Goal: Task Accomplishment & Management: Complete application form

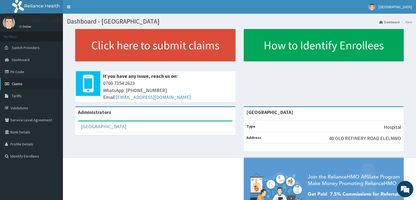
click at [16, 82] on span "Claims" at bounding box center [17, 83] width 11 height 5
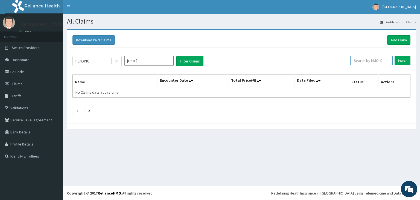
click at [371, 61] on input "text" at bounding box center [371, 60] width 42 height 9
click at [369, 59] on input "text" at bounding box center [371, 60] width 42 height 9
type input "mnl/10382/e"
click at [400, 59] on input "Search" at bounding box center [403, 60] width 16 height 9
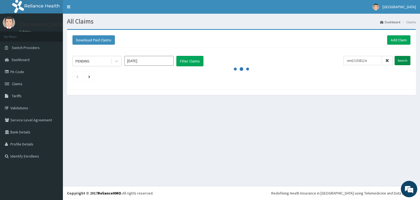
click at [400, 59] on input "Search" at bounding box center [403, 60] width 16 height 9
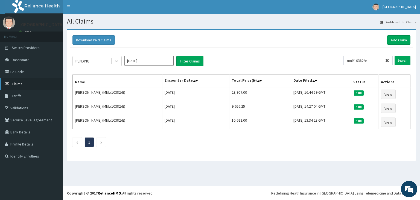
click at [17, 85] on span "Claims" at bounding box center [17, 83] width 11 height 5
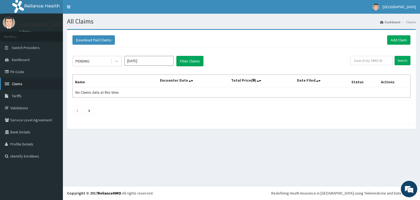
click at [14, 83] on span "Claims" at bounding box center [17, 83] width 11 height 5
drag, startPoint x: 0, startPoint y: 0, endPoint x: 14, endPoint y: 83, distance: 84.1
click at [14, 83] on span "Claims" at bounding box center [17, 83] width 11 height 5
click at [16, 83] on span "Claims" at bounding box center [17, 83] width 11 height 5
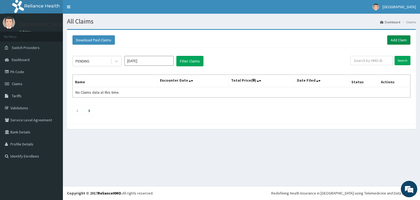
click at [398, 39] on link "Add Claim" at bounding box center [398, 39] width 23 height 9
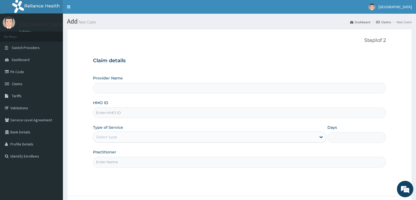
type input "[GEOGRAPHIC_DATA]"
click at [161, 115] on input "HMO ID" at bounding box center [239, 112] width 293 height 11
type input "mnl/10382/e"
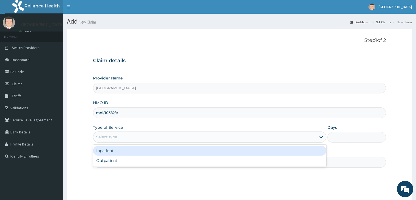
click at [135, 135] on div "Select type" at bounding box center [204, 136] width 223 height 9
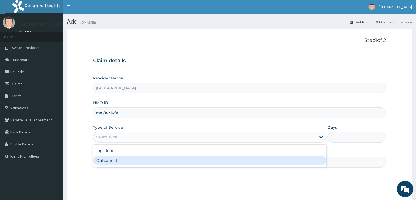
click at [123, 160] on div "Outpatient" at bounding box center [209, 160] width 233 height 10
type input "1"
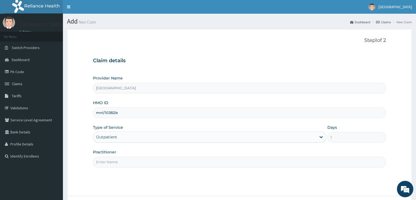
click at [182, 161] on input "Practitioner" at bounding box center [239, 161] width 293 height 11
type input "g"
type input "d"
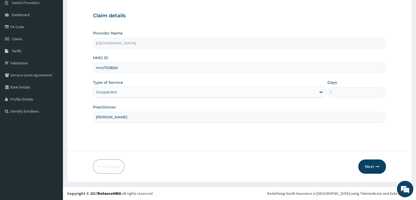
scroll to position [20, 0]
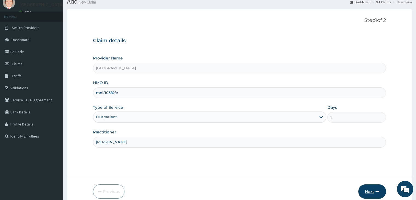
type input "[PERSON_NAME]"
click at [372, 191] on button "Next" at bounding box center [372, 191] width 28 height 14
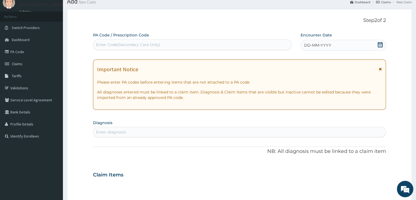
click at [162, 128] on div "Enter diagnosis" at bounding box center [239, 131] width 292 height 9
click at [312, 42] on span "DD-MM-YYYY" at bounding box center [317, 44] width 27 height 5
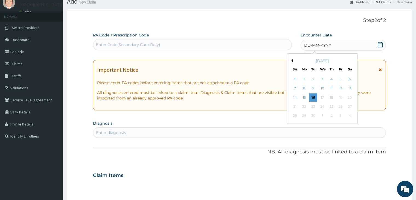
click at [292, 59] on div "September 2025" at bounding box center [322, 60] width 66 height 5
click at [292, 61] on div "September 2025" at bounding box center [322, 60] width 66 height 5
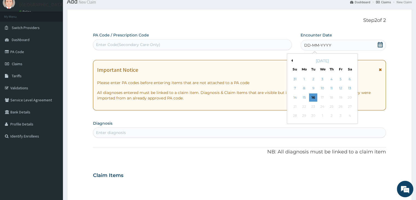
click at [292, 61] on div "September 2025" at bounding box center [322, 60] width 66 height 5
click at [292, 60] on button "Previous Month" at bounding box center [291, 60] width 3 height 3
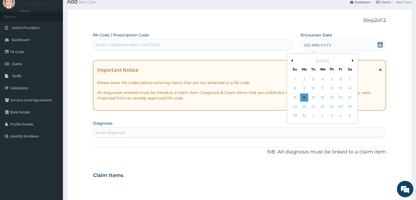
click at [292, 60] on button "Previous Month" at bounding box center [291, 60] width 3 height 3
click at [352, 60] on button "Next Month" at bounding box center [353, 60] width 3 height 3
click at [341, 78] on div "1" at bounding box center [340, 79] width 8 height 8
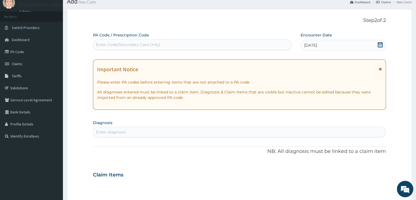
click at [207, 127] on div "Enter diagnosis" at bounding box center [239, 131] width 292 height 9
type input "MALARIA"
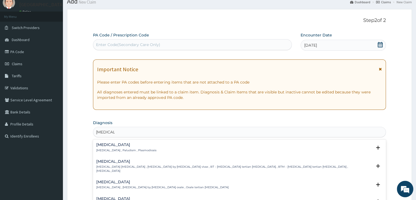
click at [133, 150] on p "Malaria , Paludism , Plasmodiosis" at bounding box center [126, 150] width 60 height 4
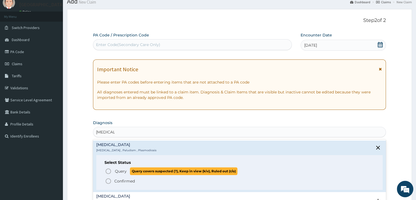
click at [119, 172] on span "Query" at bounding box center [121, 170] width 12 height 5
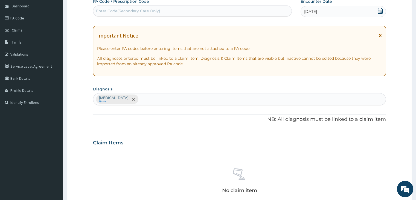
scroll to position [60, 0]
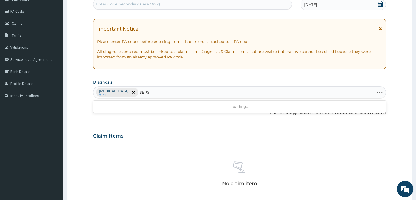
type input "SEPSIS"
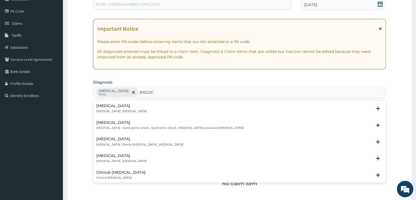
click at [125, 109] on p "Systemic infection , Sepsis" at bounding box center [121, 111] width 50 height 4
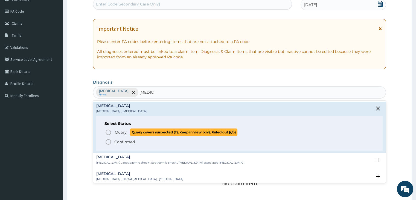
click at [120, 133] on span "Query" at bounding box center [121, 131] width 12 height 5
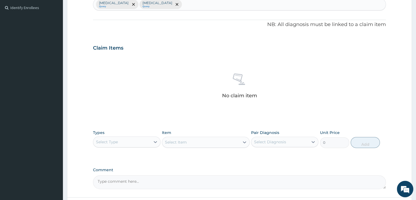
scroll to position [194, 0]
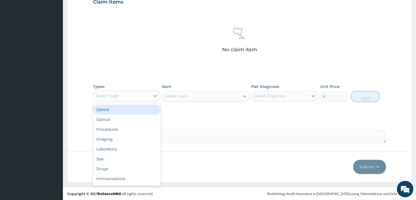
click at [137, 98] on div "Select Type" at bounding box center [121, 95] width 57 height 9
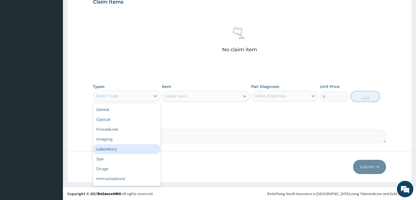
click at [126, 147] on div "Laboratory" at bounding box center [126, 149] width 67 height 10
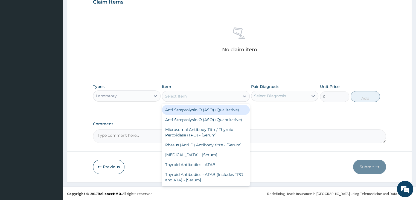
click at [207, 97] on div "Select Item" at bounding box center [200, 96] width 77 height 9
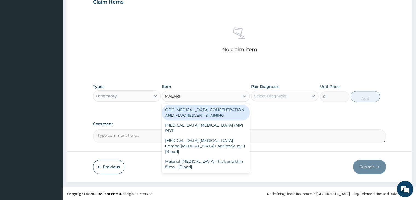
type input "[MEDICAL_DATA]"
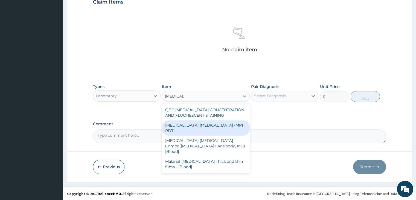
click at [189, 124] on div "[MEDICAL_DATA] [MEDICAL_DATA] (MP) RDT" at bounding box center [206, 127] width 88 height 15
type input "1500"
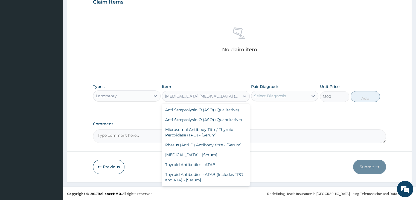
click at [216, 95] on div "[MEDICAL_DATA] [MEDICAL_DATA] (MP) RDT" at bounding box center [202, 95] width 75 height 5
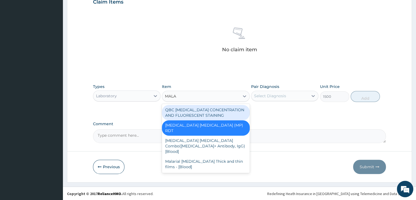
scroll to position [0, 0]
type input "[MEDICAL_DATA]"
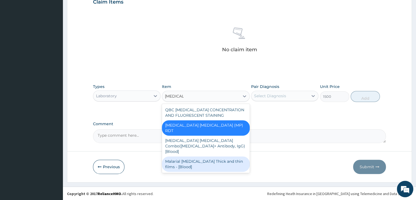
click at [213, 156] on div "Malarial [MEDICAL_DATA] Thick and thin films - [Blood]" at bounding box center [206, 163] width 88 height 15
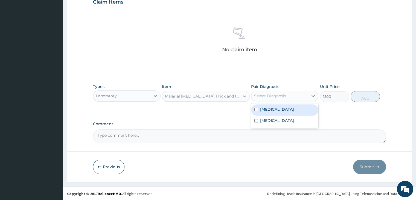
click at [299, 97] on div "Select Diagnosis" at bounding box center [279, 95] width 57 height 9
click at [278, 109] on div "Malaria" at bounding box center [284, 109] width 67 height 11
checkbox input "true"
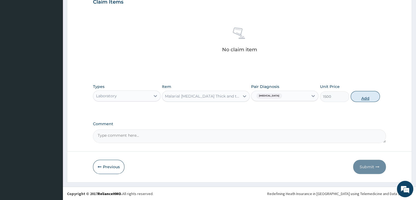
click at [370, 98] on button "Add" at bounding box center [365, 96] width 29 height 11
type input "0"
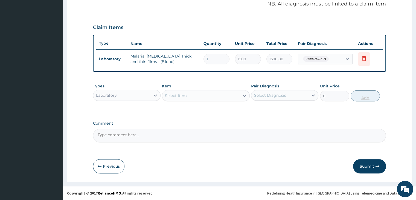
scroll to position [168, 0]
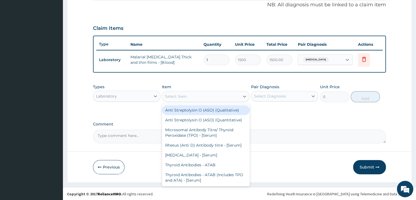
click at [181, 98] on div "Select Item" at bounding box center [176, 96] width 22 height 5
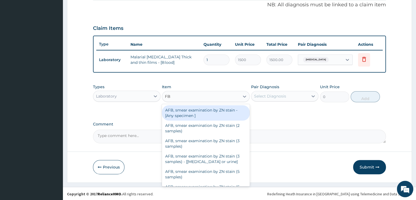
type input "FBC"
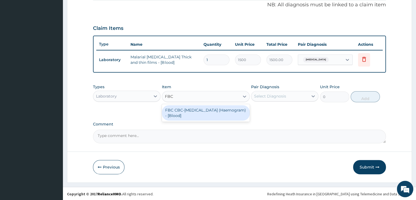
click at [185, 109] on div "FBC CBC-Complete Blood Count (Haemogram) - [Blood]" at bounding box center [206, 112] width 88 height 15
type input "3000"
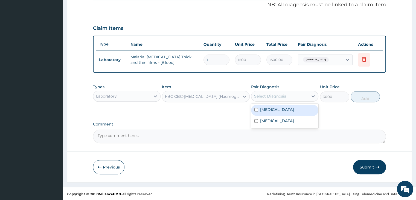
click at [280, 95] on div "Select Diagnosis" at bounding box center [270, 95] width 32 height 5
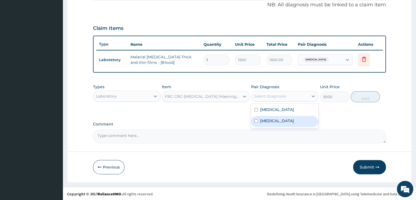
click at [273, 121] on div "Sepsis" at bounding box center [284, 121] width 67 height 11
checkbox input "true"
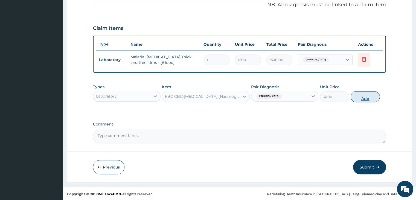
click at [365, 93] on button "Add" at bounding box center [365, 96] width 29 height 11
type input "0"
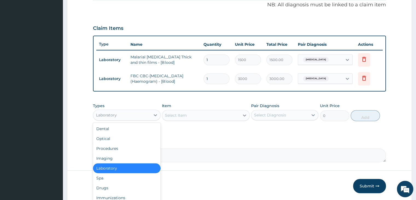
click at [140, 114] on div "Laboratory" at bounding box center [121, 115] width 57 height 9
click at [123, 188] on div "Drugs" at bounding box center [126, 188] width 67 height 10
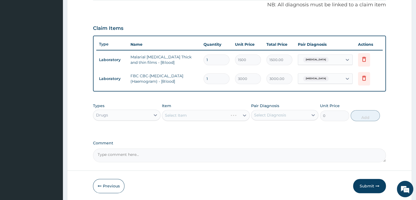
click at [268, 114] on div "Select Diagnosis" at bounding box center [270, 114] width 32 height 5
click at [266, 126] on label "Malaria" at bounding box center [277, 128] width 34 height 5
checkbox input "true"
click at [194, 113] on div "Select Item" at bounding box center [200, 115] width 77 height 9
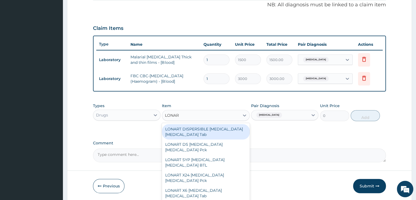
type input "LONART"
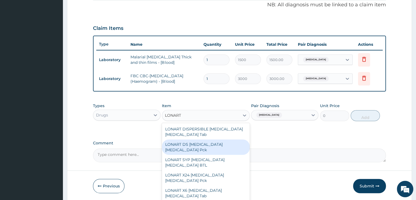
click at [192, 150] on div "LONART DS [MEDICAL_DATA] [MEDICAL_DATA] Pck" at bounding box center [206, 146] width 88 height 15
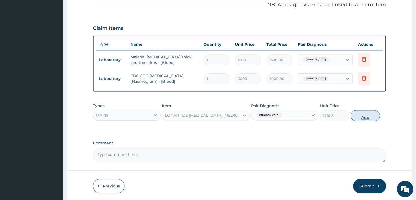
click at [370, 114] on button "Add" at bounding box center [365, 115] width 29 height 11
type input "0"
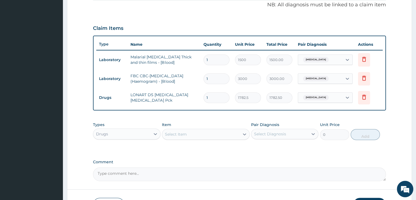
type input "0.00"
type input "6"
type input "10695.00"
type input "6"
click at [175, 133] on div "Select Item" at bounding box center [176, 133] width 22 height 5
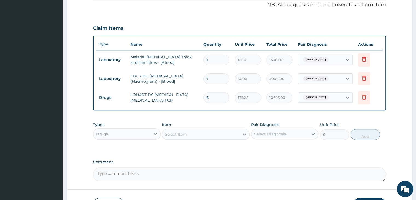
click at [175, 133] on div "Select Item" at bounding box center [176, 133] width 22 height 5
click at [177, 132] on div "Select Item" at bounding box center [176, 133] width 22 height 5
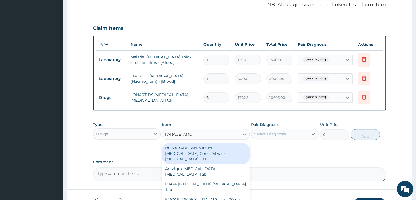
type input "PARACETAMOL"
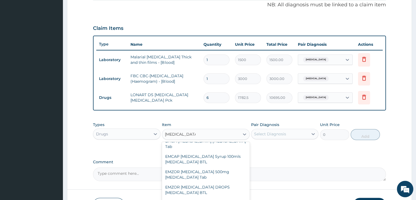
scroll to position [45, 0]
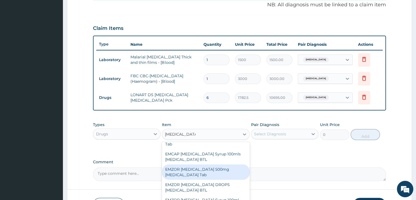
click at [210, 171] on div "EMZOR [MEDICAL_DATA] 500mg [MEDICAL_DATA] Tab" at bounding box center [206, 171] width 88 height 15
type input "11.5"
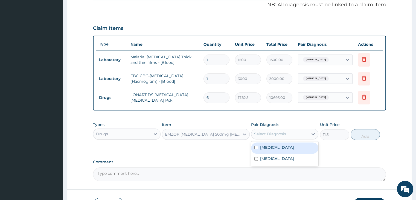
click at [291, 133] on div "Select Diagnosis" at bounding box center [279, 133] width 57 height 9
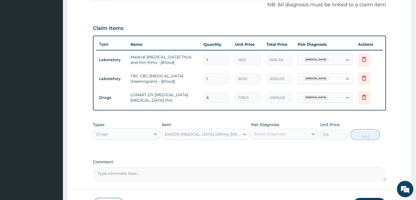
click at [291, 133] on div "Select Diagnosis" at bounding box center [279, 133] width 57 height 9
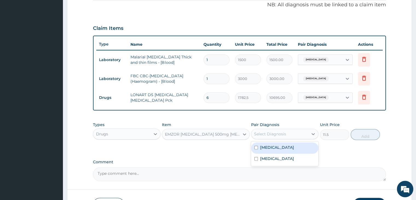
click at [291, 133] on div "Select Diagnosis" at bounding box center [279, 133] width 57 height 9
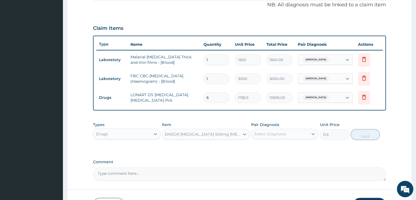
click at [291, 133] on div "Select Diagnosis" at bounding box center [279, 133] width 57 height 9
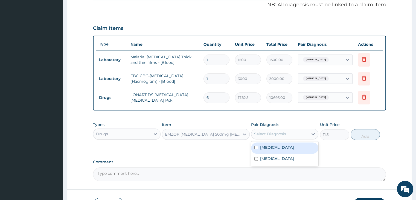
click at [291, 133] on div "Select Diagnosis" at bounding box center [279, 133] width 57 height 9
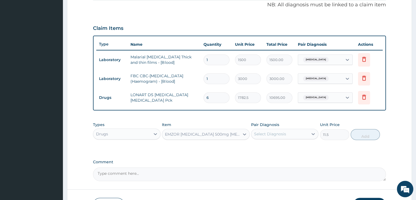
click at [291, 133] on div "Select Diagnosis" at bounding box center [279, 133] width 57 height 9
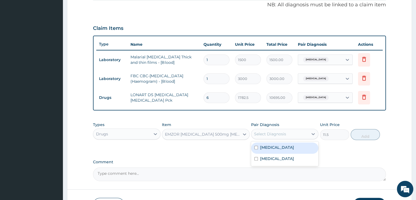
click at [284, 146] on div "Malaria" at bounding box center [284, 147] width 67 height 11
checkbox input "true"
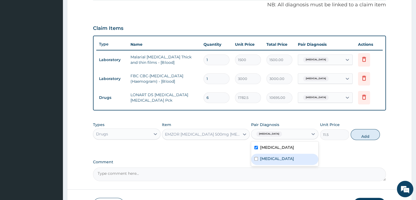
click at [272, 157] on div "Sepsis" at bounding box center [284, 158] width 67 height 11
checkbox input "true"
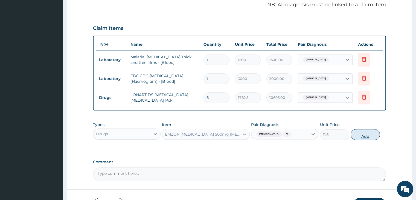
click at [364, 134] on button "Add" at bounding box center [365, 134] width 29 height 11
type input "0"
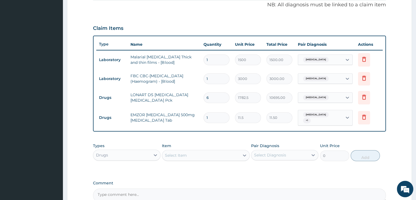
type input "18"
type input "207.00"
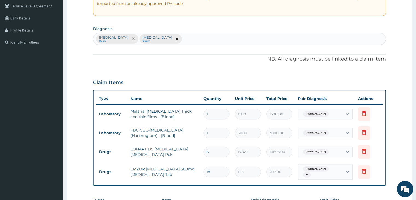
scroll to position [97, 0]
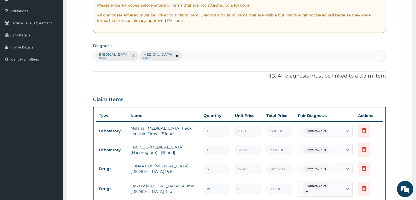
type input "18"
click at [167, 58] on div "Malaria Query Sepsis Query" at bounding box center [239, 55] width 292 height 11
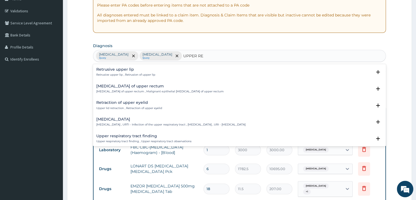
type input "UPPER RES"
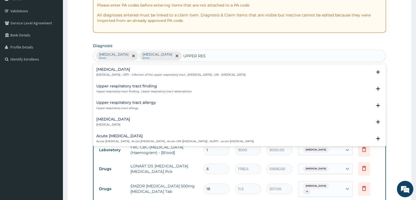
click at [124, 76] on p "Upper respiratory infection , URTI - Infection of the upper respiratory tract ,…" at bounding box center [170, 75] width 149 height 4
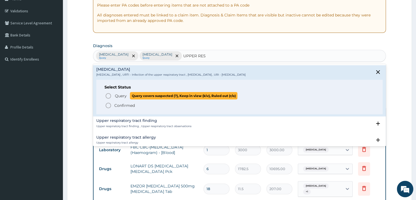
click at [120, 96] on span "Query" at bounding box center [121, 95] width 12 height 5
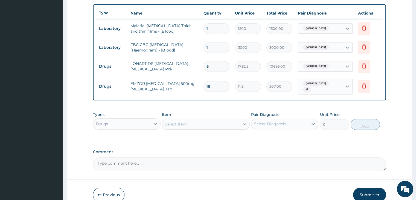
scroll to position [208, 0]
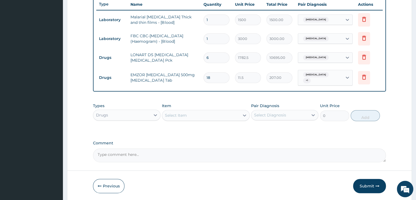
click at [211, 112] on div "Select Item" at bounding box center [200, 115] width 77 height 9
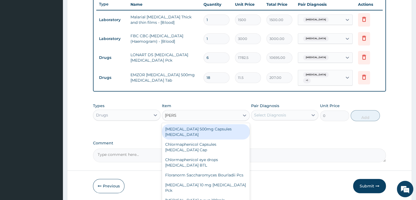
type input "LORAT"
click at [236, 124] on div "[MEDICAL_DATA] 10 mg [MEDICAL_DATA] Pck" at bounding box center [206, 131] width 88 height 15
type input "805"
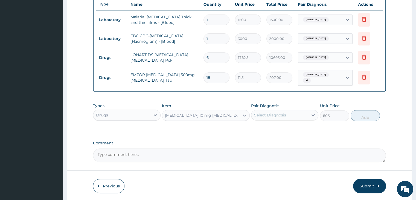
click at [278, 112] on div "Select Diagnosis" at bounding box center [270, 114] width 32 height 5
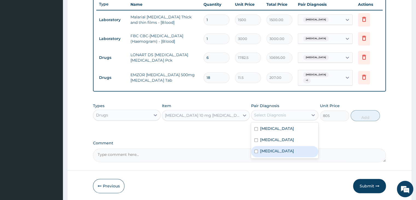
click at [269, 149] on label "Upper respiratory infection" at bounding box center [277, 150] width 34 height 5
checkbox input "true"
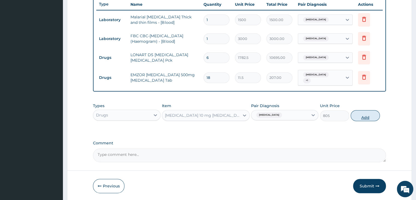
click at [364, 111] on button "Add" at bounding box center [365, 115] width 29 height 11
type input "0"
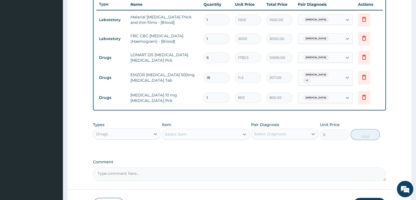
type input "0.00"
type input "5"
type input "4025.00"
type input "5"
click at [189, 134] on div "Select Item" at bounding box center [200, 134] width 77 height 9
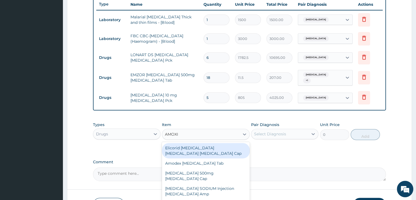
type input "AMOXIL"
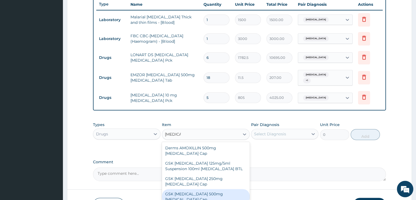
click at [216, 189] on div "GSK [MEDICAL_DATA] 500mg [MEDICAL_DATA] Cap" at bounding box center [206, 196] width 88 height 15
type input "207"
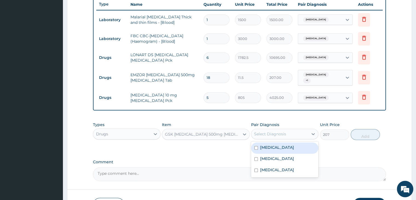
click at [266, 131] on div "Select Diagnosis" at bounding box center [270, 133] width 32 height 5
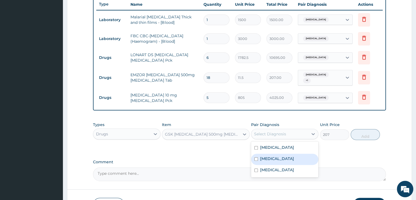
click at [267, 156] on label "Sepsis" at bounding box center [277, 158] width 34 height 5
checkbox input "true"
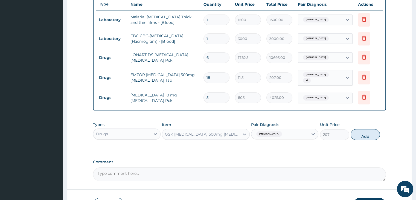
drag, startPoint x: 358, startPoint y: 133, endPoint x: 235, endPoint y: 95, distance: 128.0
click at [235, 95] on div "PA Code / Prescription Code Enter Code(Secondary Care Only) Encounter Date 01-0…" at bounding box center [239, 12] width 293 height 336
click at [229, 95] on input "5" at bounding box center [217, 97] width 26 height 11
click at [367, 132] on button "Add" at bounding box center [365, 134] width 29 height 11
type input "0"
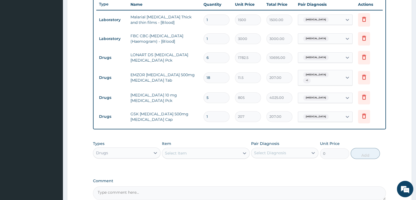
type input "15"
type input "3105.00"
type input "15"
click at [143, 153] on div "Drugs" at bounding box center [121, 152] width 57 height 9
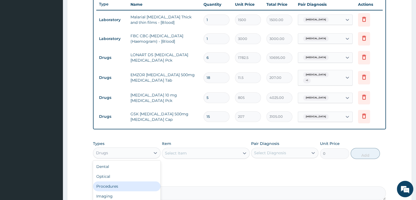
click at [121, 184] on div "Procedures" at bounding box center [126, 186] width 67 height 10
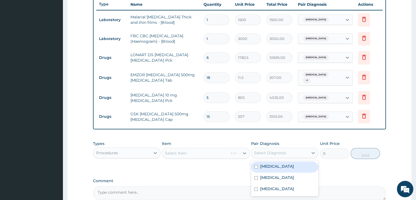
click at [261, 150] on div "Select Diagnosis" at bounding box center [270, 152] width 32 height 5
click at [267, 163] on label "Malaria" at bounding box center [277, 165] width 34 height 5
checkbox input "true"
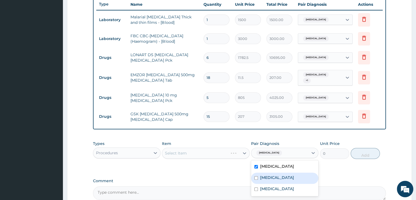
click at [267, 175] on label "Sepsis" at bounding box center [277, 177] width 34 height 5
checkbox input "true"
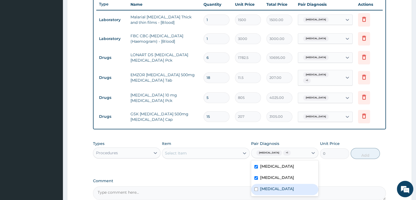
click at [265, 187] on label "Upper respiratory infection" at bounding box center [277, 188] width 34 height 5
checkbox input "true"
click at [193, 149] on div "Select Item" at bounding box center [200, 153] width 77 height 9
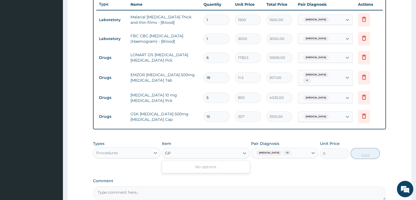
type input "G"
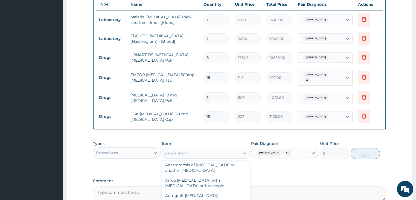
scroll to position [16289, 0]
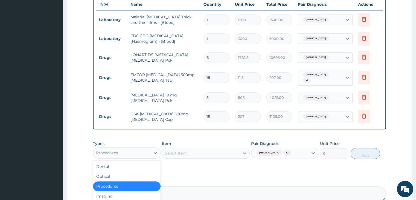
click at [144, 149] on div "Procedures" at bounding box center [121, 152] width 57 height 9
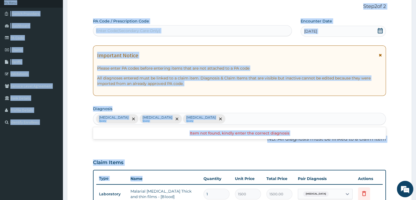
scroll to position [0, 0]
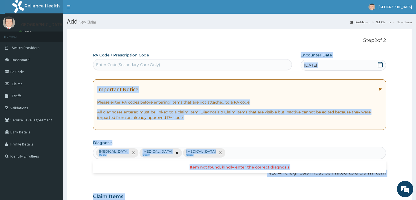
drag, startPoint x: 170, startPoint y: 5, endPoint x: 179, endPoint y: 77, distance: 72.9
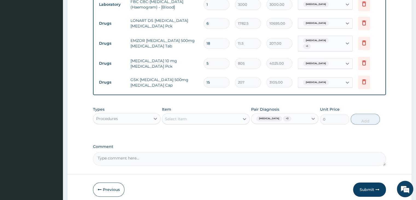
scroll to position [262, 0]
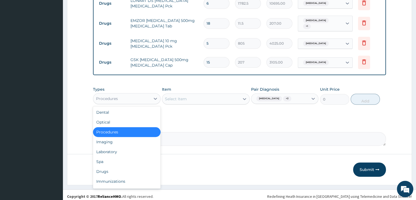
click at [135, 95] on div "Procedures" at bounding box center [121, 98] width 57 height 9
click at [114, 107] on div "Dental" at bounding box center [126, 112] width 67 height 10
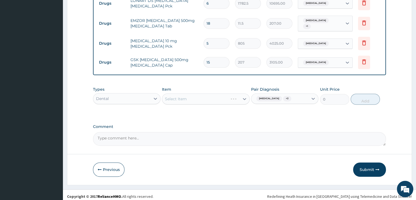
click at [119, 94] on div "Dental" at bounding box center [121, 98] width 57 height 9
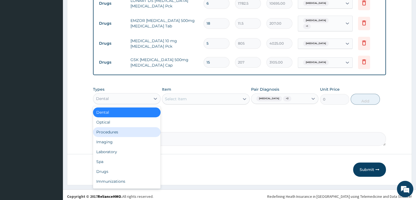
click at [117, 127] on div "Procedures" at bounding box center [126, 132] width 67 height 10
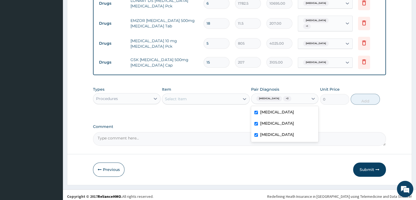
click at [259, 96] on span "Malaria" at bounding box center [269, 98] width 26 height 5
click at [214, 97] on div "Select Item" at bounding box center [200, 98] width 77 height 9
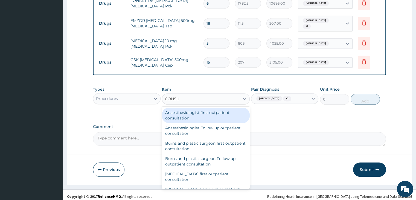
type input "CONSUL"
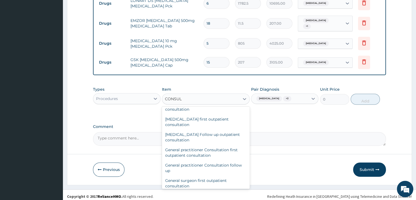
scroll to position [273, 0]
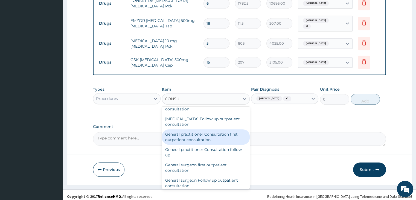
click at [225, 132] on div "General practitioner Consultation first outpatient consultation" at bounding box center [206, 136] width 88 height 15
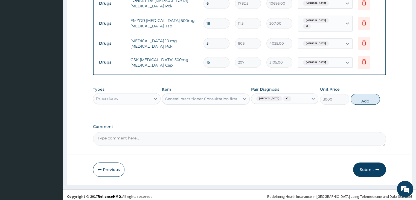
click at [354, 95] on button "Add" at bounding box center [365, 99] width 29 height 11
type input "0"
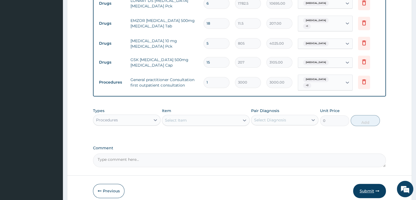
click at [369, 184] on button "Submit" at bounding box center [369, 191] width 33 height 14
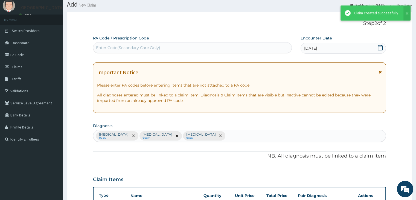
scroll to position [262, 0]
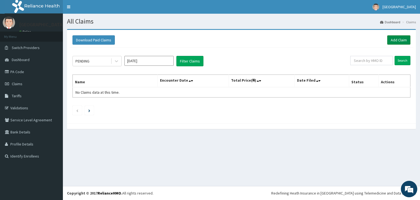
click at [400, 39] on link "Add Claim" at bounding box center [398, 39] width 23 height 9
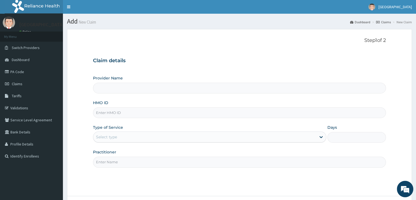
click at [138, 112] on input "HMO ID" at bounding box center [239, 112] width 293 height 11
type input "[GEOGRAPHIC_DATA]"
type input "STZ/10137/A"
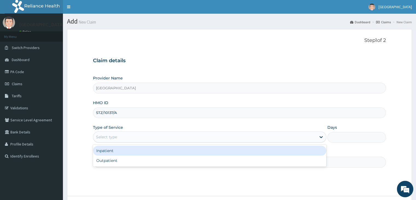
click at [118, 137] on div "Select type" at bounding box center [204, 136] width 223 height 9
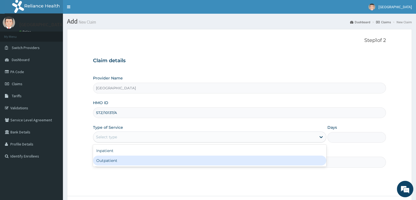
click at [117, 159] on div "Outpatient" at bounding box center [209, 160] width 233 height 10
type input "1"
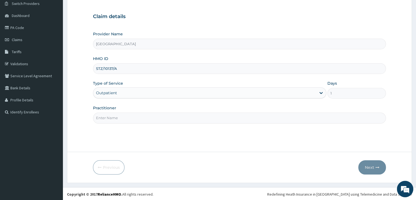
scroll to position [45, 0]
click at [301, 116] on input "Practitioner" at bounding box center [239, 117] width 293 height 11
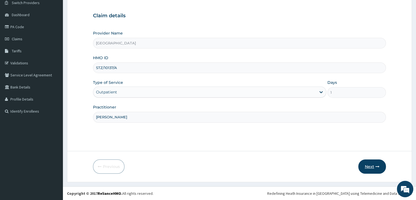
type input "[PERSON_NAME]"
click at [368, 166] on button "Next" at bounding box center [372, 166] width 28 height 14
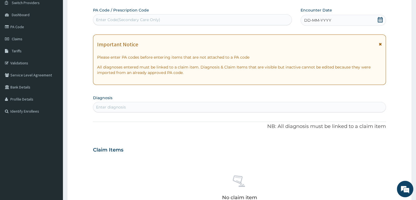
click at [197, 105] on div "Enter diagnosis" at bounding box center [239, 107] width 292 height 9
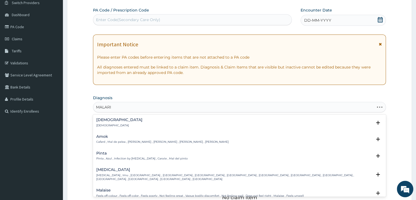
type input "MALARIA"
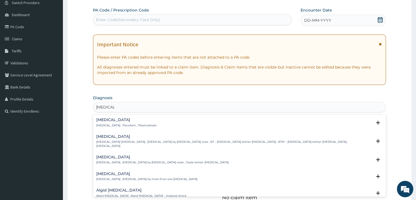
click at [136, 122] on div "Malaria Malaria , Paludism , Plasmodiosis" at bounding box center [126, 123] width 60 height 10
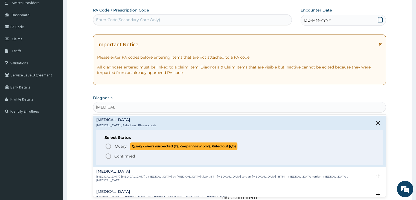
click at [122, 147] on span "Query" at bounding box center [121, 145] width 12 height 5
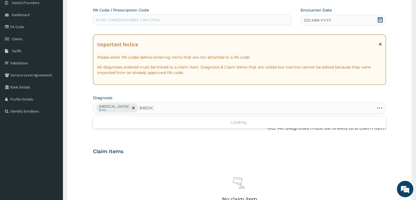
type input "[MEDICAL_DATA]"
drag, startPoint x: 376, startPoint y: 98, endPoint x: 403, endPoint y: 111, distance: 30.8
click at [403, 111] on form "Step 2 of 2 PA Code / Prescription Code Enter Code(Secondary Care Only) Encount…" at bounding box center [239, 157] width 345 height 347
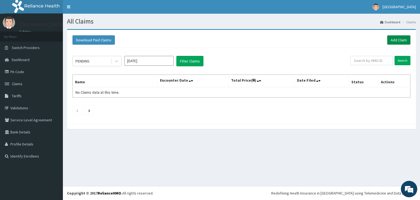
click at [395, 37] on link "Add Claim" at bounding box center [398, 39] width 23 height 9
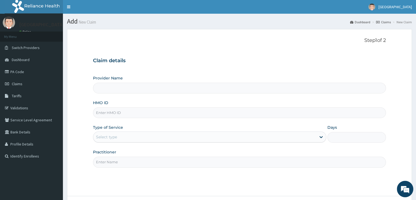
type input "[GEOGRAPHIC_DATA]"
click at [137, 112] on input "HMO ID" at bounding box center [239, 112] width 293 height 11
type input "stz/10137/a"
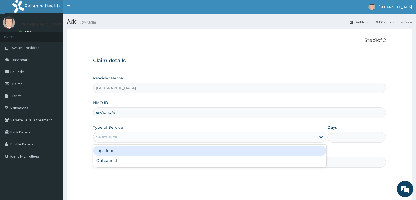
click at [111, 135] on div "Select type" at bounding box center [106, 136] width 21 height 5
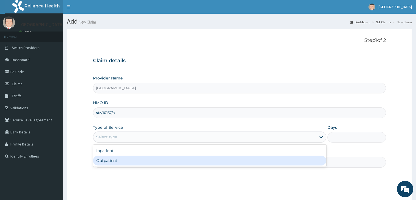
click at [109, 160] on div "Outpatient" at bounding box center [209, 160] width 233 height 10
type input "1"
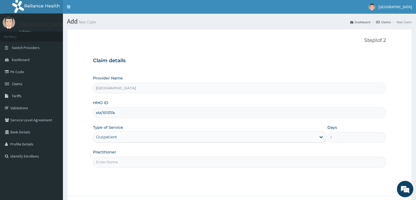
click at [110, 161] on input "Practitioner" at bounding box center [239, 161] width 293 height 11
click at [100, 162] on input "dr Arukwe" at bounding box center [239, 161] width 293 height 11
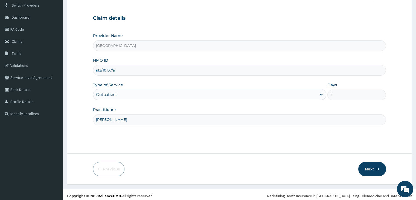
scroll to position [45, 0]
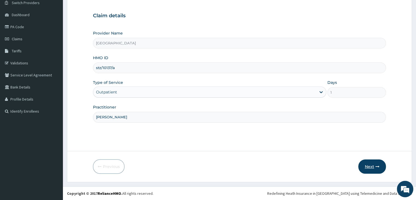
type input "DR Arukwe"
click at [373, 164] on button "Next" at bounding box center [372, 166] width 28 height 14
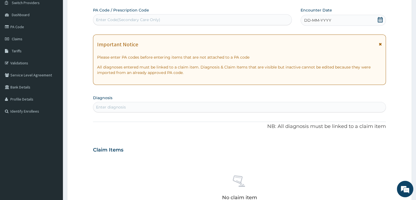
click at [111, 109] on div "Enter diagnosis" at bounding box center [111, 106] width 30 height 5
type input "MALARIA"
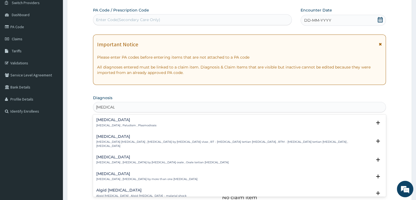
click at [103, 123] on p "Malaria , Paludism , Plasmodiosis" at bounding box center [126, 125] width 60 height 4
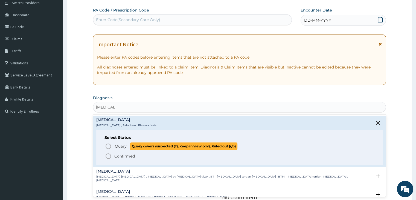
click at [119, 146] on span "Query" at bounding box center [121, 145] width 12 height 5
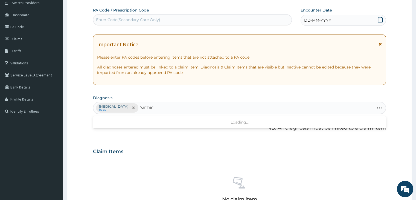
type input "SEPSIS"
drag, startPoint x: 361, startPoint y: 199, endPoint x: 358, endPoint y: 205, distance: 7.5
click at [358, 199] on html "R EL Toggle navigation [GEOGRAPHIC_DATA] [GEOGRAPHIC_DATA] - [EMAIL_ADDRESS][DO…" at bounding box center [208, 152] width 416 height 394
click at [140, 109] on input "text" at bounding box center [140, 107] width 1 height 5
type input "SEPSI"
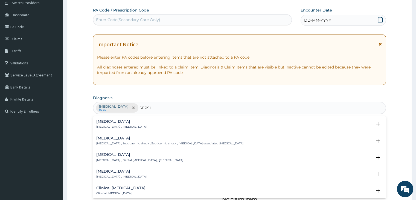
click at [104, 123] on h4 "Sepsis" at bounding box center [121, 121] width 50 height 4
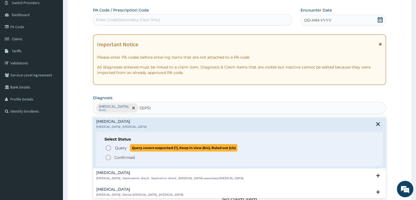
click at [121, 146] on span "Query" at bounding box center [121, 147] width 12 height 5
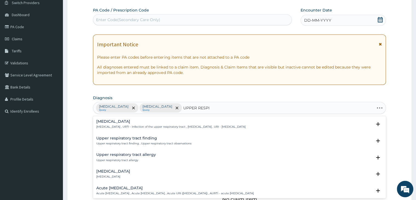
type input "UPPER RESPIR"
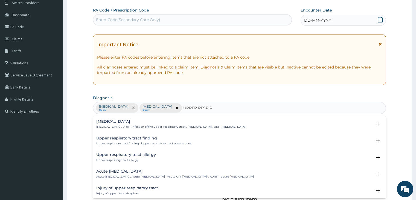
click at [111, 121] on h4 "Upper respiratory infection" at bounding box center [170, 121] width 149 height 4
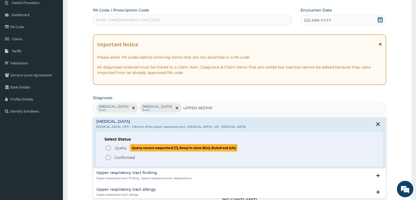
click at [119, 147] on span "Query" at bounding box center [121, 147] width 12 height 5
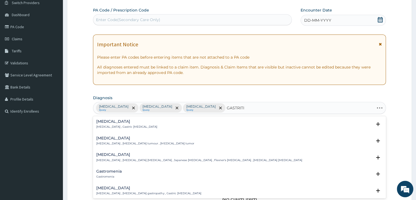
type input "GASTRITIS"
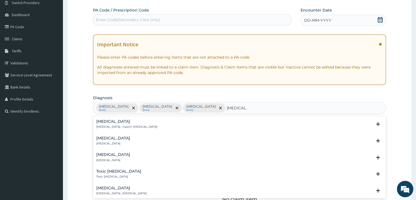
click at [104, 142] on p "Acute gastritis" at bounding box center [113, 143] width 34 height 4
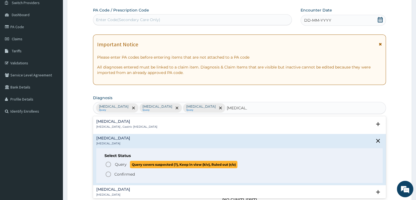
click at [118, 164] on span "Query" at bounding box center [121, 163] width 12 height 5
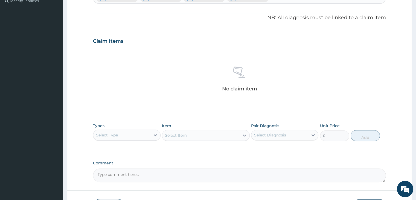
scroll to position [194, 0]
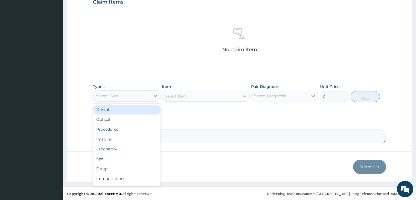
click at [138, 98] on div "Select Type" at bounding box center [121, 95] width 57 height 9
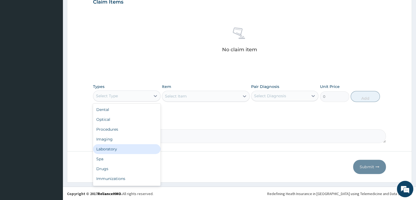
click at [118, 146] on div "Laboratory" at bounding box center [126, 149] width 67 height 10
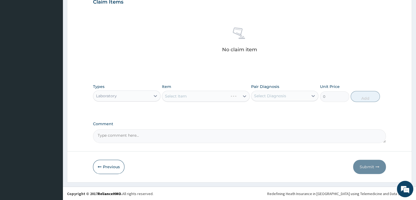
click at [265, 92] on div "Select Diagnosis" at bounding box center [279, 95] width 57 height 9
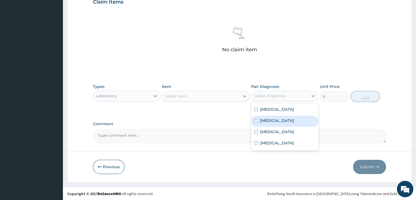
click at [259, 119] on div "Sepsis" at bounding box center [284, 120] width 67 height 11
checkbox input "true"
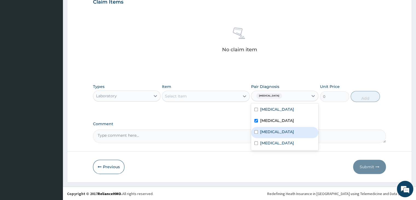
click at [261, 132] on label "Upper respiratory infection" at bounding box center [277, 131] width 34 height 5
checkbox input "true"
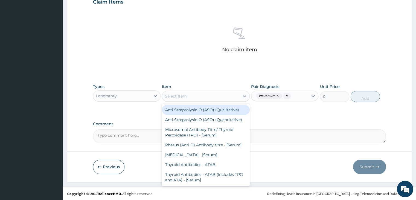
click at [204, 94] on div "Select Item" at bounding box center [200, 96] width 77 height 9
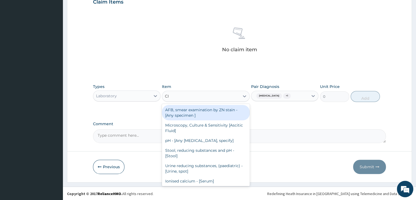
type input "C"
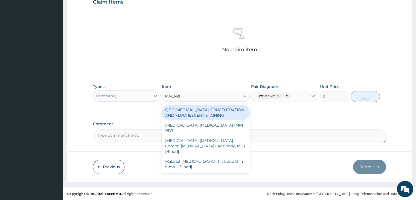
type input "MALARIA"
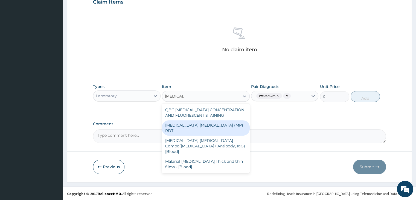
click at [201, 124] on div "MALARIA PARASITE (MP) RDT" at bounding box center [206, 127] width 88 height 15
type input "1500"
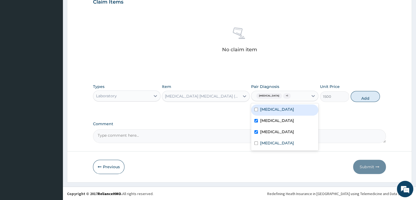
click at [306, 97] on div "Sepsis + 1" at bounding box center [279, 95] width 57 height 9
click at [272, 110] on label "Malaria" at bounding box center [277, 108] width 34 height 5
checkbox input "true"
click at [264, 119] on label "Sepsis" at bounding box center [277, 120] width 34 height 5
checkbox input "false"
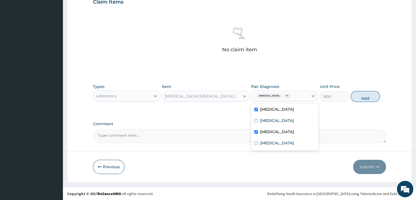
click at [264, 129] on label "Upper respiratory infection" at bounding box center [277, 131] width 34 height 5
checkbox input "false"
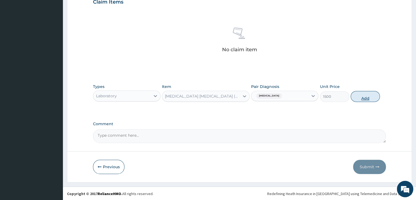
click at [360, 95] on button "Add" at bounding box center [365, 96] width 29 height 11
type input "0"
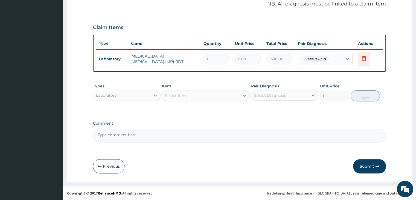
scroll to position [168, 0]
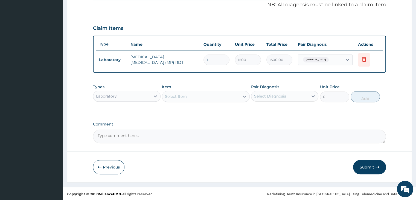
click at [196, 97] on div "Select Item" at bounding box center [200, 96] width 77 height 9
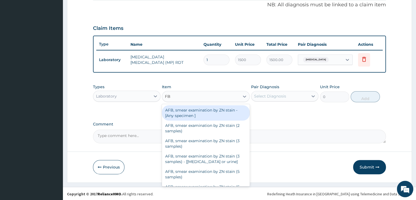
type input "FBC"
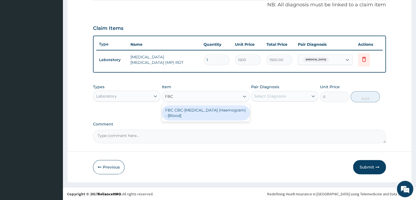
click at [193, 114] on div "FBC CBC-Complete Blood Count (Haemogram) - [Blood]" at bounding box center [206, 112] width 88 height 15
type input "3000"
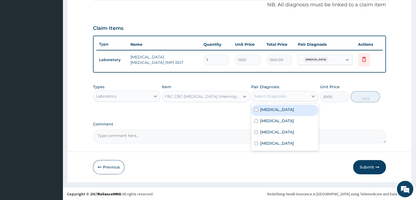
click at [268, 95] on div "Select Diagnosis" at bounding box center [270, 95] width 32 height 5
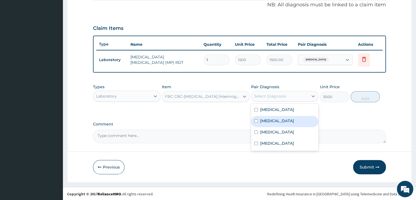
click at [267, 120] on label "Sepsis" at bounding box center [277, 120] width 34 height 5
checkbox input "true"
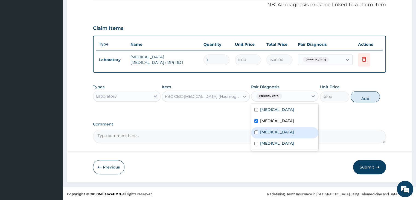
click at [266, 130] on label "Upper respiratory infection" at bounding box center [277, 131] width 34 height 5
checkbox input "true"
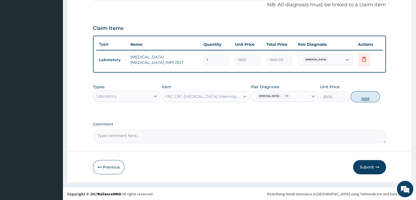
click at [365, 97] on button "Add" at bounding box center [365, 96] width 29 height 11
type input "0"
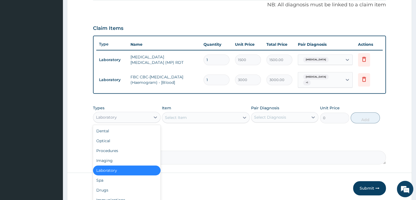
click at [138, 115] on div "Laboratory" at bounding box center [121, 117] width 57 height 9
click at [114, 186] on div "Drugs" at bounding box center [126, 190] width 67 height 10
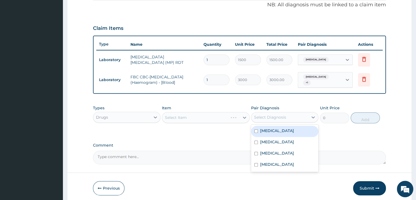
click at [281, 114] on div "Select Diagnosis" at bounding box center [270, 116] width 32 height 5
click at [277, 128] on div "Malaria" at bounding box center [284, 131] width 67 height 11
checkbox input "true"
click at [214, 114] on div "Select Item" at bounding box center [200, 117] width 77 height 9
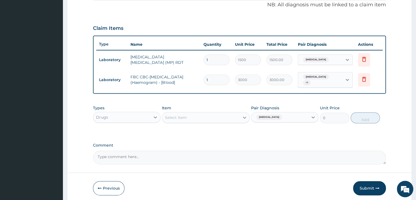
click at [214, 114] on div "Select Item" at bounding box center [200, 117] width 77 height 9
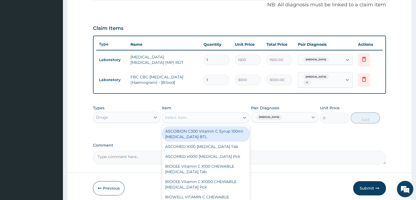
type input "S"
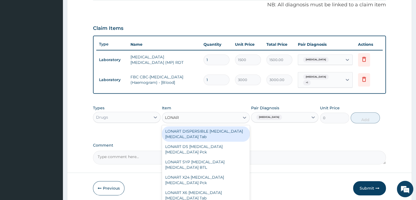
type input "LONART"
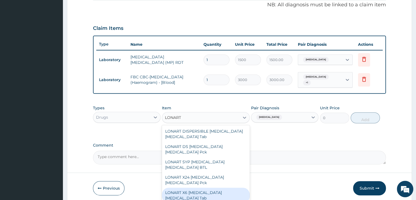
click at [220, 191] on div "LONART X6 [MEDICAL_DATA] [MEDICAL_DATA] Tab" at bounding box center [206, 194] width 88 height 15
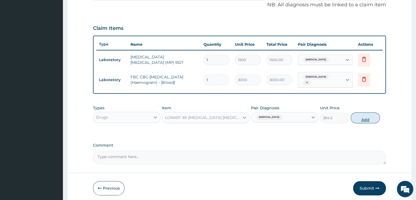
click at [362, 112] on button "Add" at bounding box center [365, 117] width 29 height 11
type input "0"
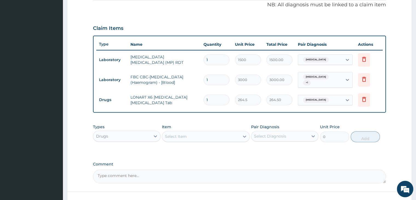
type input "0.00"
type input "6"
type input "1587.00"
type input "6"
click at [188, 131] on div "Select Item" at bounding box center [206, 136] width 88 height 11
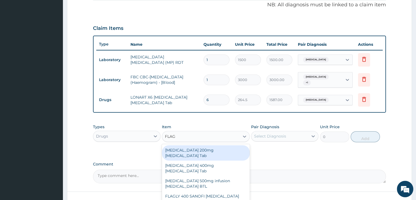
type input "FLAGL"
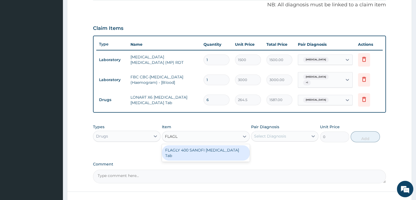
click at [176, 147] on div "FLAGLY 400 SANOFI [MEDICAL_DATA] Tab" at bounding box center [206, 152] width 88 height 15
type input "241.5"
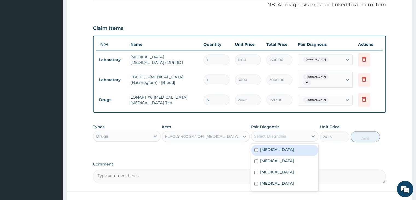
click at [270, 133] on div "Select Diagnosis" at bounding box center [270, 135] width 32 height 5
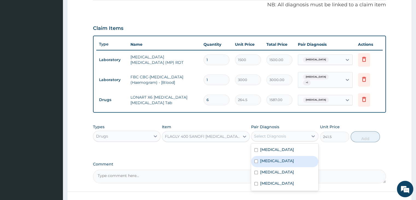
click at [268, 158] on label "Sepsis" at bounding box center [277, 160] width 34 height 5
checkbox input "true"
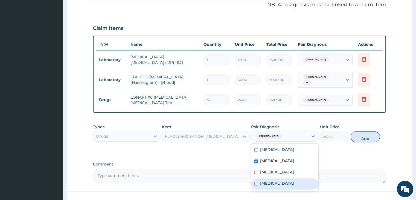
click at [281, 180] on label "Acute gastritis" at bounding box center [277, 182] width 34 height 5
checkbox input "true"
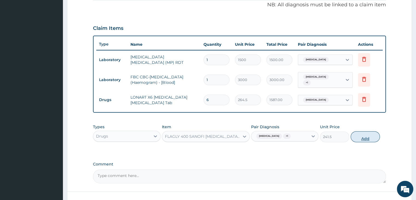
click at [365, 133] on button "Add" at bounding box center [365, 136] width 29 height 11
type input "0"
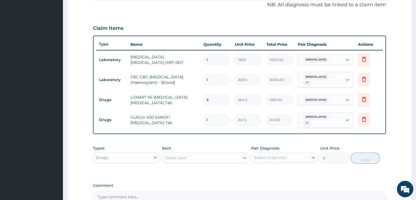
type input "0.00"
type input "3"
type input "724.50"
type input "30"
type input "7245.00"
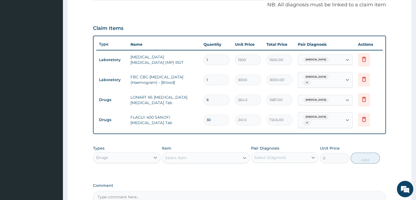
type input "30"
click at [213, 152] on div "Select Item" at bounding box center [206, 157] width 88 height 11
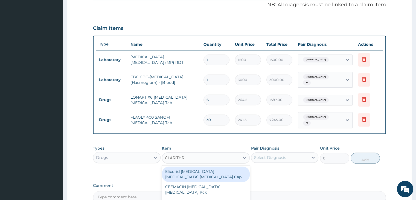
type input "CLARITHRO"
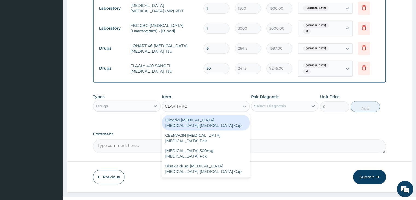
scroll to position [221, 0]
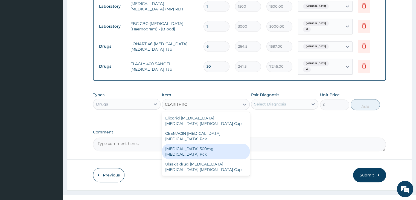
click at [211, 144] on div "[MEDICAL_DATA] 500mg [MEDICAL_DATA] Pck" at bounding box center [206, 151] width 88 height 15
type input "1955"
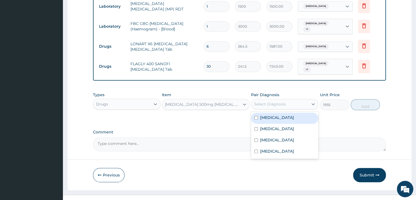
click at [283, 101] on div "Select Diagnosis" at bounding box center [270, 103] width 32 height 5
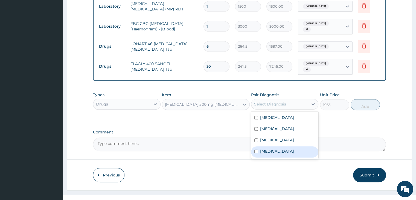
click at [264, 148] on label "Acute gastritis" at bounding box center [277, 150] width 34 height 5
checkbox input "true"
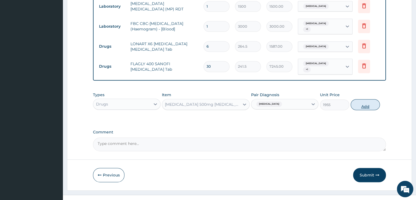
click at [361, 99] on button "Add" at bounding box center [365, 104] width 29 height 11
type input "0"
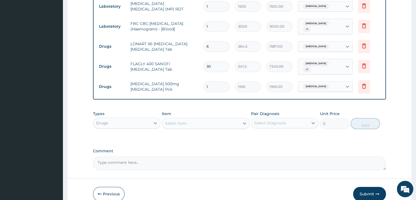
type input "10"
type input "19550.00"
type input "10"
click at [202, 119] on div "Select Item" at bounding box center [200, 123] width 77 height 9
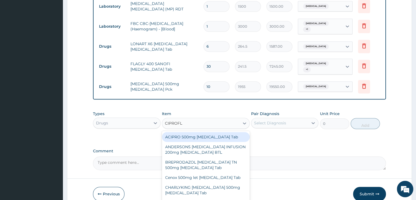
type input "CIPROFLO"
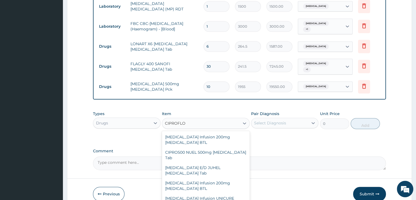
scroll to position [95, 0]
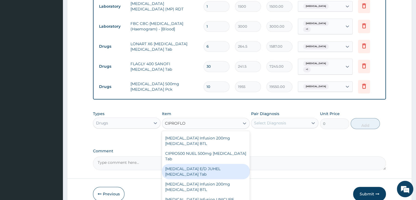
click at [214, 164] on div "[MEDICAL_DATA] E/D JUHEL [MEDICAL_DATA] Tab" at bounding box center [206, 171] width 88 height 15
type input "201.25"
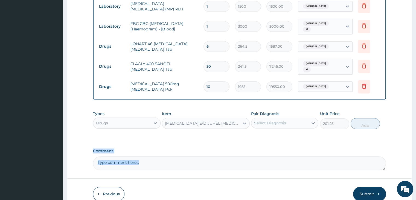
drag, startPoint x: 214, startPoint y: 164, endPoint x: 232, endPoint y: 160, distance: 18.8
click at [232, 160] on form "Step 2 of 2 PA Code / Prescription Code Enter Code(Secondary Care Only) Encount…" at bounding box center [239, 8] width 345 height 401
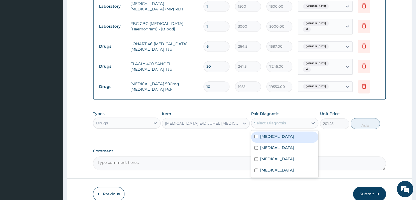
click at [275, 121] on div "Select Diagnosis" at bounding box center [279, 122] width 57 height 9
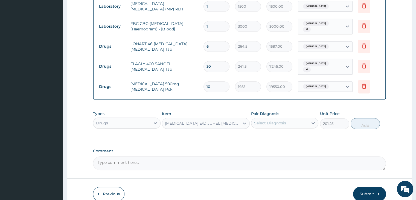
click at [275, 121] on div "Select Diagnosis" at bounding box center [279, 122] width 57 height 9
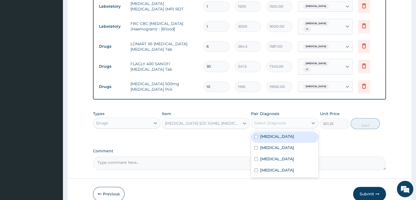
click at [275, 121] on div "Select Diagnosis" at bounding box center [279, 122] width 57 height 9
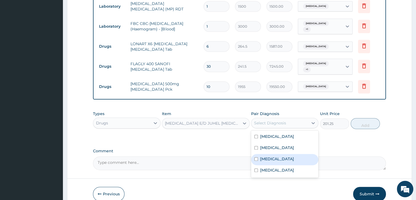
click at [276, 156] on label "Upper respiratory infection" at bounding box center [277, 158] width 34 height 5
checkbox input "true"
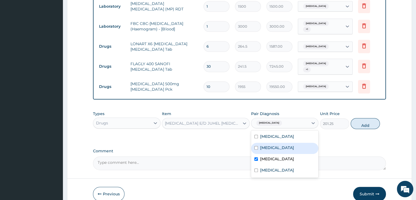
click at [282, 143] on div "Sepsis" at bounding box center [284, 148] width 67 height 11
checkbox input "true"
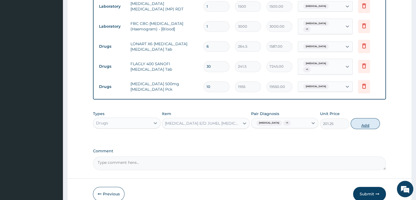
click at [365, 118] on button "Add" at bounding box center [365, 123] width 29 height 11
type input "0"
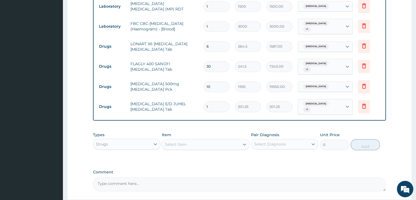
click at [202, 140] on div "Select Item" at bounding box center [200, 144] width 77 height 9
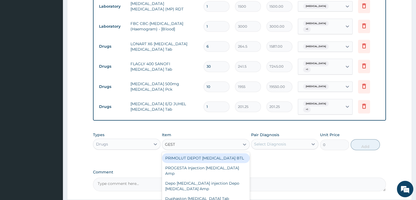
type input "GESTI"
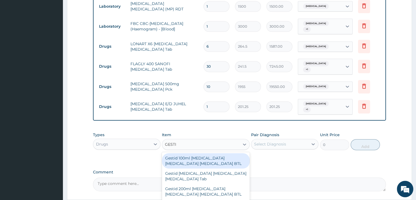
click at [229, 155] on div "Gestid 100ml [MEDICAL_DATA] [MEDICAL_DATA] [MEDICAL_DATA] BTL" at bounding box center [206, 160] width 88 height 15
type input "552"
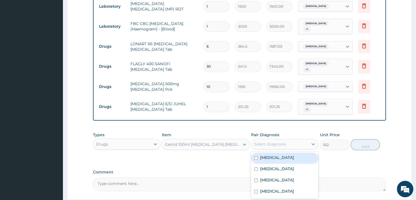
click at [276, 141] on div "Select Diagnosis" at bounding box center [270, 143] width 32 height 5
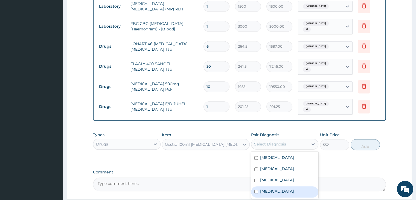
click at [274, 188] on label "Acute gastritis" at bounding box center [277, 190] width 34 height 5
checkbox input "true"
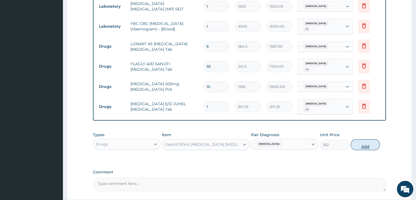
click at [368, 139] on button "Add" at bounding box center [365, 144] width 29 height 11
type input "0"
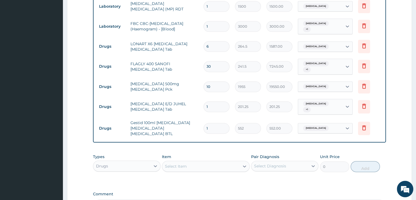
click at [230, 162] on div "Select Item" at bounding box center [200, 166] width 77 height 9
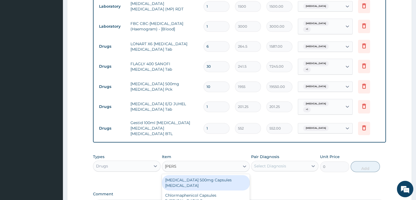
type input "LORAT"
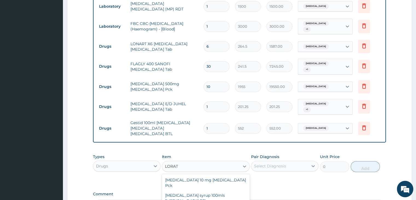
type input "51.75"
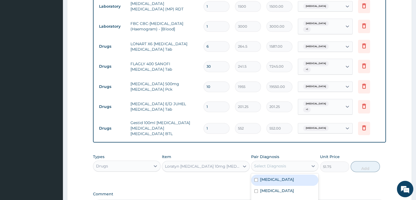
click at [283, 163] on div "Select Diagnosis" at bounding box center [270, 165] width 32 height 5
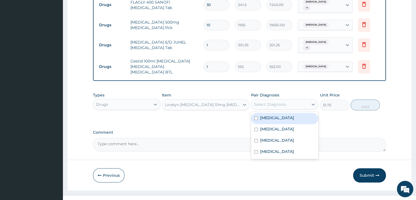
scroll to position [286, 0]
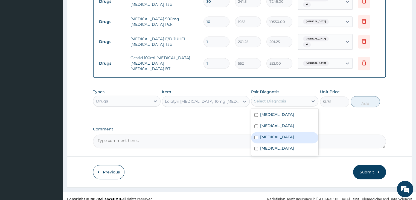
click at [281, 134] on label "Upper respiratory infection" at bounding box center [277, 136] width 34 height 5
checkbox input "true"
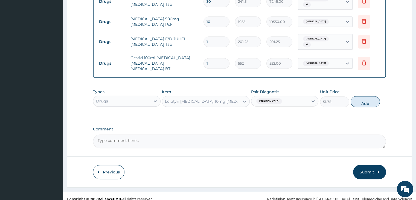
drag, startPoint x: 351, startPoint y: 98, endPoint x: 361, endPoint y: 94, distance: 10.6
click at [361, 96] on button "Add" at bounding box center [365, 101] width 29 height 11
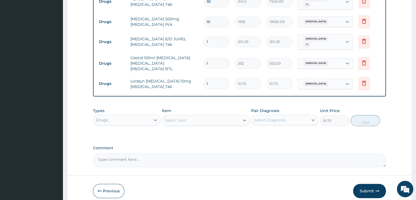
type input "0"
type input "0.00"
type input "1"
type input "51.75"
type input "0.00"
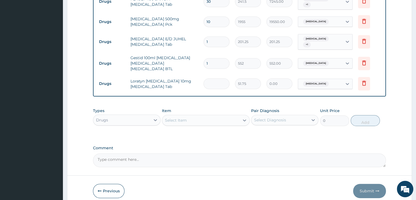
type input "0"
type input "1"
type input "51.75"
type input "10"
type input "517.50"
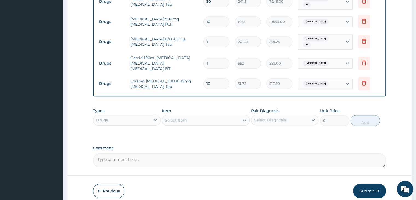
type input "10"
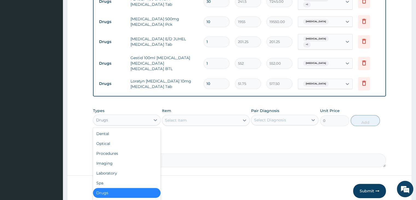
click at [146, 116] on div "Drugs" at bounding box center [121, 119] width 57 height 9
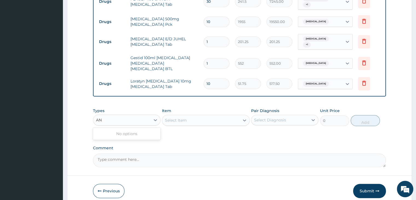
type input "A"
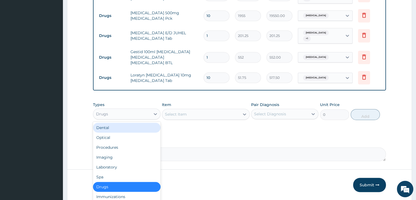
scroll to position [305, 0]
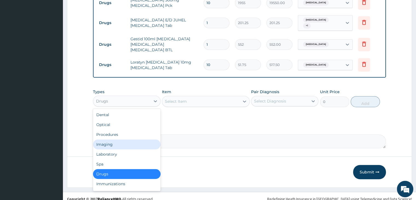
drag, startPoint x: 116, startPoint y: 167, endPoint x: 194, endPoint y: 97, distance: 104.2
click at [194, 97] on div "Types option Drugs, selected. option Imaging focused, 4 of 10. 10 results avail…" at bounding box center [239, 98] width 293 height 24
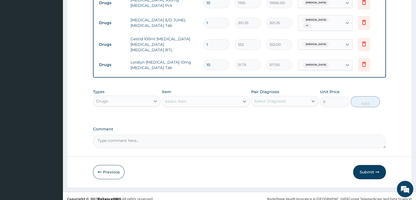
drag, startPoint x: 191, startPoint y: 102, endPoint x: 184, endPoint y: 113, distance: 12.9
click at [189, 97] on div "Select Item" at bounding box center [200, 101] width 77 height 9
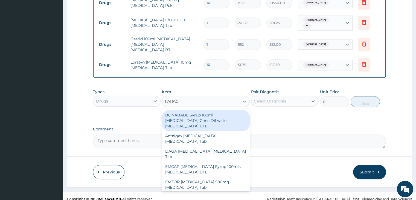
type input "PARACE"
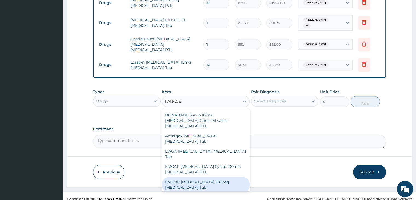
click at [189, 178] on div "EMZOR [MEDICAL_DATA] 500mg [MEDICAL_DATA] Tab" at bounding box center [206, 184] width 88 height 15
type input "11.5"
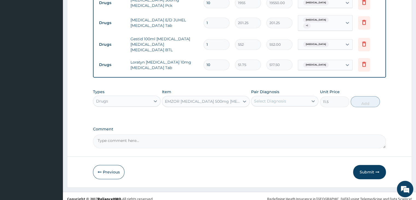
click at [270, 98] on div "Select Diagnosis" at bounding box center [270, 100] width 32 height 5
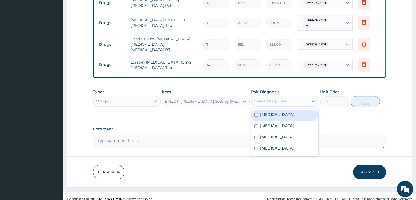
click at [272, 112] on label "Malaria" at bounding box center [277, 114] width 34 height 5
checkbox input "true"
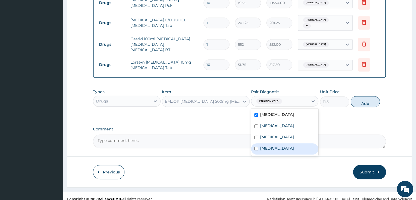
drag, startPoint x: 267, startPoint y: 129, endPoint x: 264, endPoint y: 143, distance: 14.1
click at [264, 143] on div "Malaria Sepsis Upper respiratory infection Acute gastritis" at bounding box center [284, 131] width 67 height 47
click at [264, 145] on label "Acute gastritis" at bounding box center [277, 147] width 34 height 5
checkbox input "true"
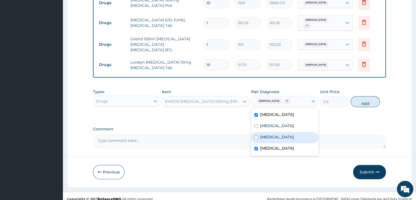
click at [271, 134] on label "Upper respiratory infection" at bounding box center [277, 136] width 34 height 5
click at [270, 134] on label "Upper respiratory infection" at bounding box center [277, 136] width 34 height 5
checkbox input "false"
click at [261, 145] on label "Acute gastritis" at bounding box center [277, 147] width 34 height 5
checkbox input "false"
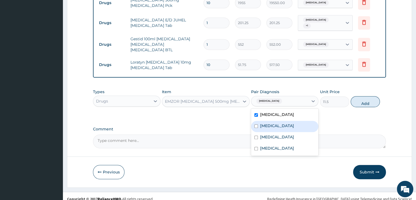
click at [269, 123] on label "Sepsis" at bounding box center [277, 125] width 34 height 5
checkbox input "true"
drag, startPoint x: 269, startPoint y: 120, endPoint x: 268, endPoint y: 131, distance: 11.8
click at [268, 131] on div "Malaria Sepsis Upper respiratory infection Acute gastritis" at bounding box center [284, 131] width 67 height 47
click at [268, 134] on label "Upper respiratory infection" at bounding box center [277, 136] width 34 height 5
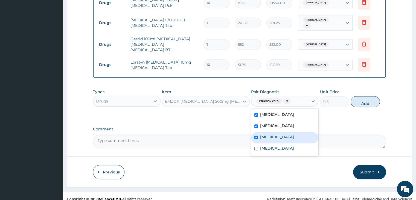
checkbox input "true"
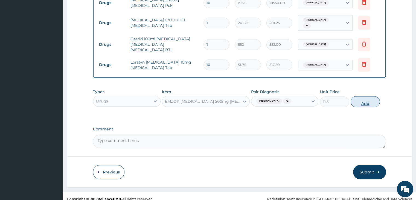
click at [374, 96] on button "Add" at bounding box center [365, 101] width 29 height 11
type input "0"
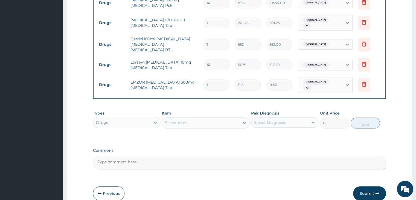
type input "18"
type input "207.00"
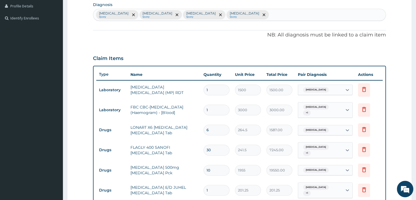
scroll to position [132, 0]
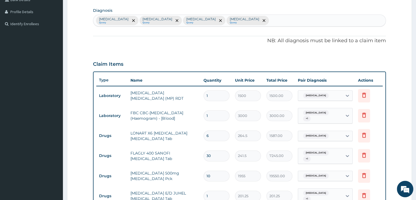
type input "18"
click at [254, 17] on div "Malaria Query Sepsis Query Upper respiratory infection Query Acute gastritis Qu…" at bounding box center [239, 20] width 292 height 11
type input "S"
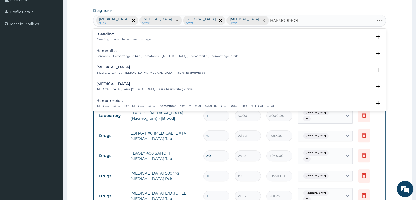
type input "HAEMORRHOID"
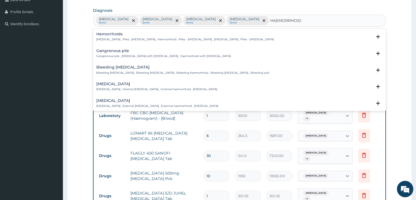
click at [113, 37] on div "Hemorrhoids Hemorrhoids , Piles , Haemorrhoids , Haemorrhoid , Piles - haemorrh…" at bounding box center [184, 37] width 177 height 10
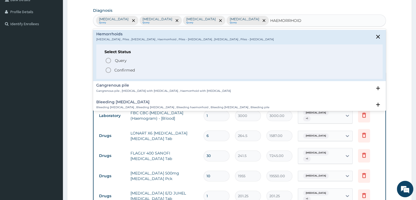
click at [113, 37] on div "Hemorrhoids Hemorrhoids , Piles , Haemorrhoids , Haemorrhoid , Piles - haemorrh…" at bounding box center [184, 37] width 177 height 10
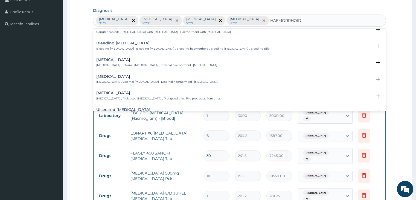
scroll to position [0, 0]
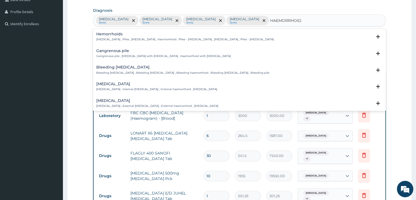
click at [122, 38] on p "Hemorrhoids , Piles , Haemorrhoids , Haemorrhoid , Piles - haemorrhoids , Hemor…" at bounding box center [184, 39] width 177 height 4
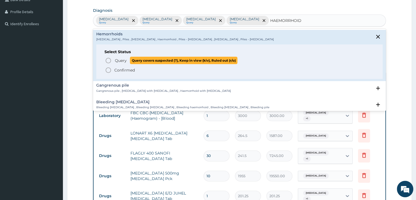
click at [119, 58] on span "Query" at bounding box center [121, 60] width 12 height 5
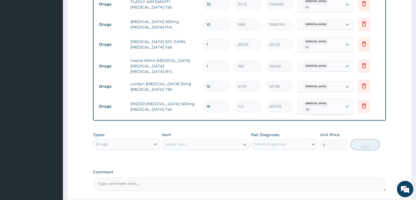
scroll to position [324, 0]
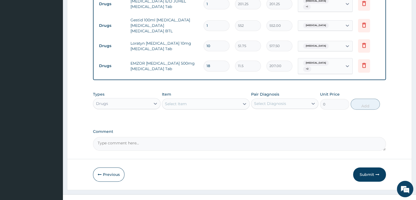
click at [186, 98] on div "Select Item" at bounding box center [206, 103] width 88 height 11
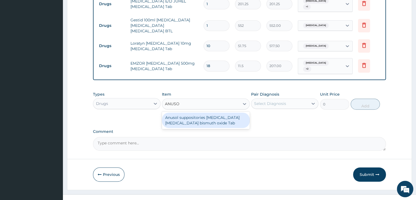
type input "ANUSOL"
click at [226, 113] on div "Anusol suppositories [MEDICAL_DATA] [MEDICAL_DATA] bismuth oxide Tab" at bounding box center [206, 119] width 88 height 15
type input "575"
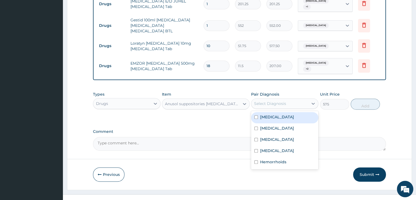
click at [274, 101] on div "Select Diagnosis" at bounding box center [270, 103] width 32 height 5
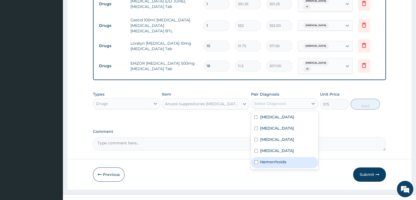
click at [267, 159] on label "Hemorrhoids" at bounding box center [273, 161] width 26 height 5
checkbox input "true"
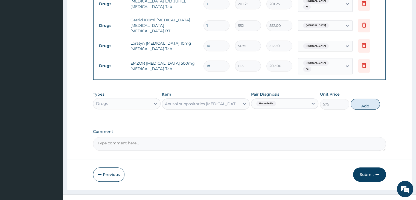
click at [373, 98] on button "Add" at bounding box center [365, 103] width 29 height 11
type input "0"
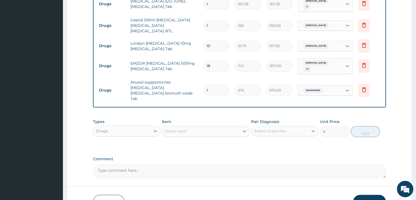
type input "14"
type input "8050.00"
type input "14"
click at [369, 194] on button "Submit" at bounding box center [369, 201] width 33 height 14
click at [366, 194] on button "Submit" at bounding box center [369, 201] width 33 height 14
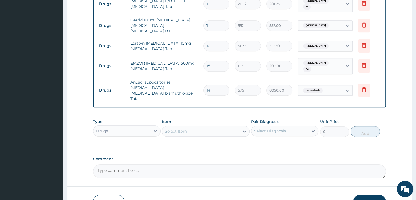
click at [373, 194] on button "Submit" at bounding box center [369, 201] width 33 height 14
click at [365, 194] on button "Submit" at bounding box center [369, 201] width 33 height 14
click at [371, 194] on button "Submit" at bounding box center [369, 201] width 33 height 14
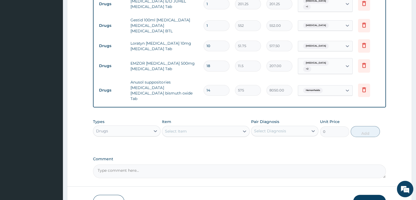
click at [371, 194] on button "Submit" at bounding box center [369, 201] width 33 height 14
click at [363, 194] on button "Submit" at bounding box center [369, 201] width 33 height 14
drag, startPoint x: 363, startPoint y: 186, endPoint x: 371, endPoint y: 183, distance: 8.8
click at [371, 194] on button "Submit" at bounding box center [369, 201] width 33 height 14
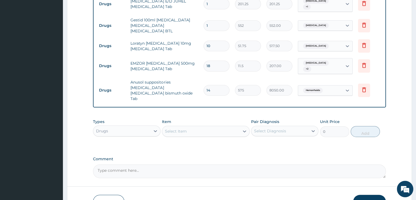
click at [366, 194] on button "Submit" at bounding box center [369, 201] width 33 height 14
drag, startPoint x: 366, startPoint y: 187, endPoint x: 365, endPoint y: 181, distance: 5.4
click at [365, 194] on button "Submit" at bounding box center [369, 201] width 33 height 14
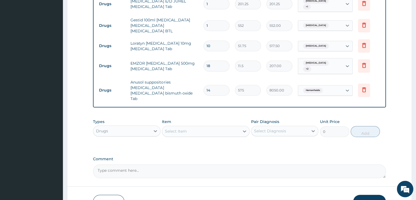
click at [365, 194] on button "Submit" at bounding box center [369, 201] width 33 height 14
click at [361, 194] on button "Submit" at bounding box center [369, 201] width 33 height 14
click at [368, 194] on button "Submit" at bounding box center [369, 201] width 33 height 14
click at [360, 194] on button "Submit" at bounding box center [369, 201] width 33 height 14
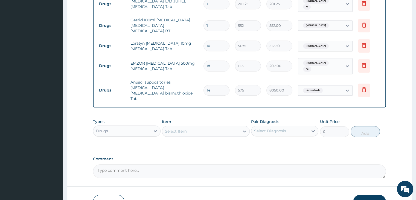
click at [360, 194] on button "Submit" at bounding box center [369, 201] width 33 height 14
click at [364, 194] on button "Submit" at bounding box center [369, 201] width 33 height 14
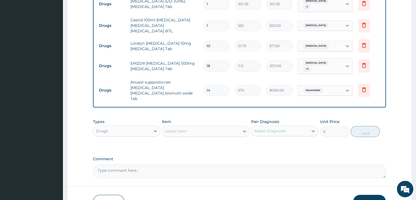
click at [364, 194] on button "Submit" at bounding box center [369, 201] width 33 height 14
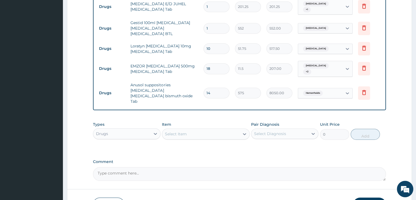
scroll to position [321, 0]
drag, startPoint x: 361, startPoint y: 190, endPoint x: 410, endPoint y: 152, distance: 62.0
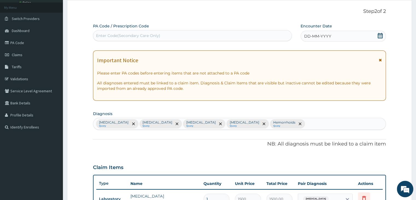
scroll to position [13, 0]
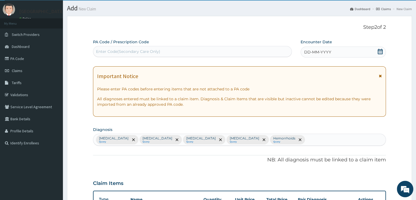
click at [319, 53] on span "DD-MM-YYYY" at bounding box center [317, 51] width 27 height 5
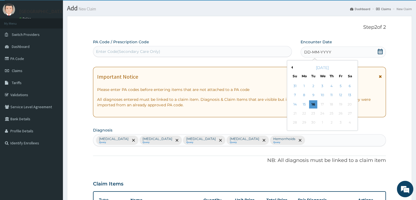
click at [293, 66] on div "[DATE]" at bounding box center [322, 67] width 66 height 5
click at [291, 68] on button "Previous Month" at bounding box center [291, 67] width 3 height 3
click at [352, 68] on button "Next Month" at bounding box center [353, 67] width 3 height 3
click at [295, 122] on div "24" at bounding box center [295, 122] width 8 height 8
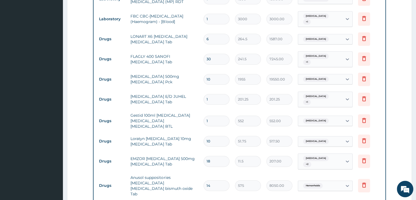
scroll to position [333, 0]
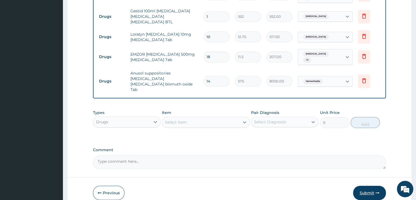
click at [367, 185] on button "Submit" at bounding box center [369, 192] width 33 height 14
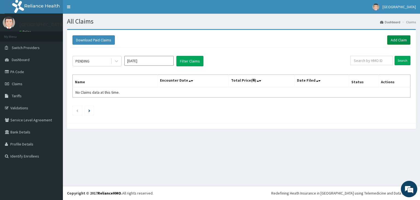
click at [396, 40] on link "Add Claim" at bounding box center [398, 39] width 23 height 9
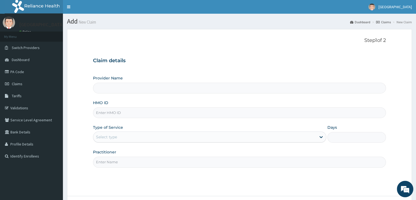
type input "[GEOGRAPHIC_DATA]"
click at [197, 114] on input "HMO ID" at bounding box center [239, 112] width 293 height 11
click at [191, 123] on div "Provider Name ST.JUDE MEDICAL CLINIC HMO ID Type of Service Select type Days Pr…" at bounding box center [239, 121] width 293 height 92
click at [124, 111] on input "HMO ID" at bounding box center [239, 112] width 293 height 11
type input "HDF/10020"
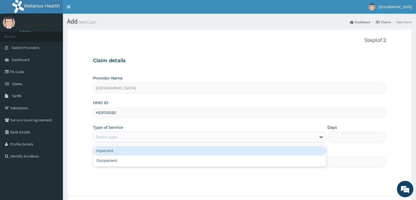
click at [110, 133] on div "Select type" at bounding box center [204, 136] width 223 height 9
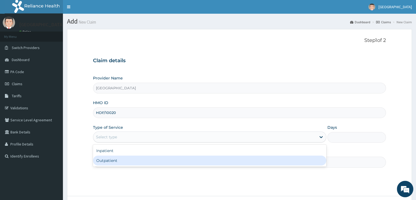
click at [110, 159] on div "Outpatient" at bounding box center [209, 160] width 233 height 10
type input "1"
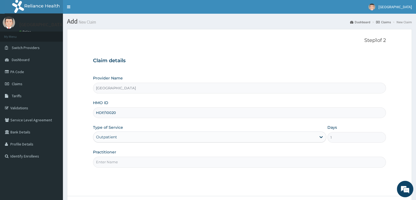
scroll to position [45, 0]
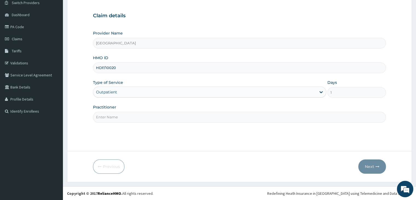
click at [164, 116] on input "Practitioner" at bounding box center [239, 117] width 293 height 11
type input "DR ARUKWE"
click at [365, 164] on button "Next" at bounding box center [372, 166] width 28 height 14
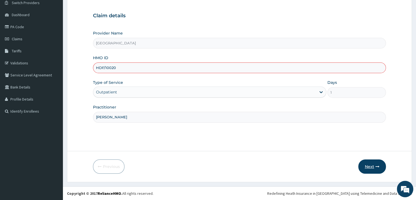
click at [371, 167] on button "Next" at bounding box center [372, 166] width 28 height 14
click at [370, 162] on button "Next" at bounding box center [372, 166] width 28 height 14
click at [17, 39] on span "Claims" at bounding box center [17, 38] width 11 height 5
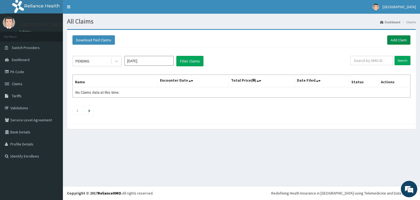
click at [393, 39] on link "Add Claim" at bounding box center [398, 39] width 23 height 9
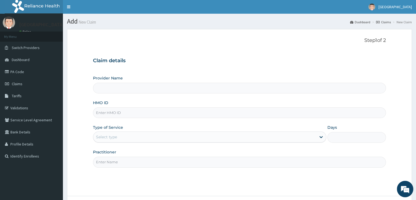
type input "[GEOGRAPHIC_DATA]"
click at [132, 112] on input "HMO ID" at bounding box center [239, 112] width 293 height 11
type input "HDF/10020/A"
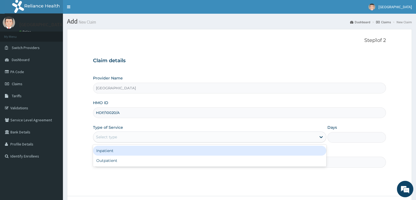
click at [110, 138] on div "Select type" at bounding box center [106, 136] width 21 height 5
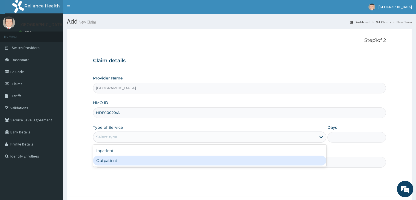
click at [112, 160] on div "Outpatient" at bounding box center [209, 160] width 233 height 10
type input "1"
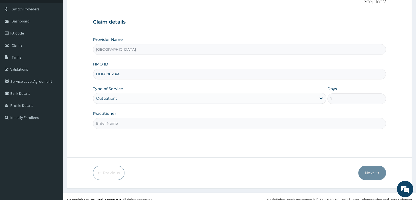
scroll to position [45, 0]
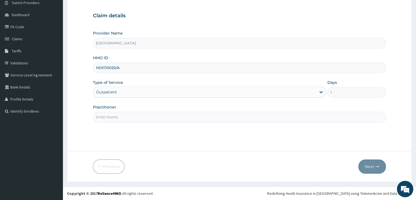
click at [125, 116] on input "Practitioner" at bounding box center [239, 117] width 293 height 11
type input "[PERSON_NAME]"
click at [374, 165] on button "Next" at bounding box center [372, 166] width 28 height 14
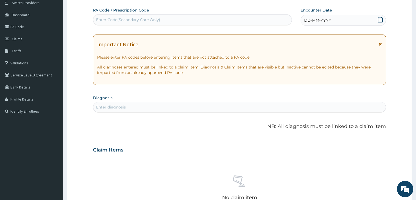
click at [146, 106] on div "Enter diagnosis" at bounding box center [239, 107] width 292 height 9
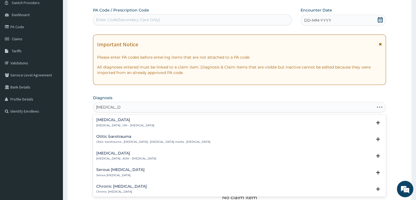
type input "[MEDICAL_DATA]"
click at [115, 123] on div "[MEDICAL_DATA] [MEDICAL_DATA] , OM - [MEDICAL_DATA]" at bounding box center [125, 123] width 58 height 10
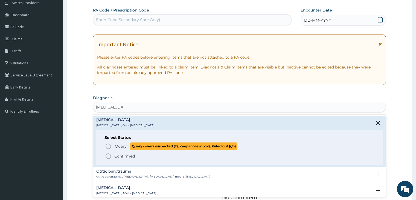
click at [118, 146] on span "Query" at bounding box center [121, 145] width 12 height 5
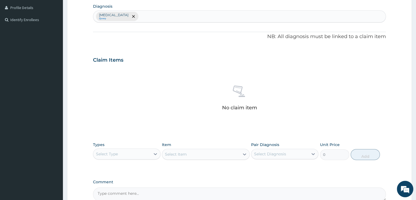
scroll to position [146, 0]
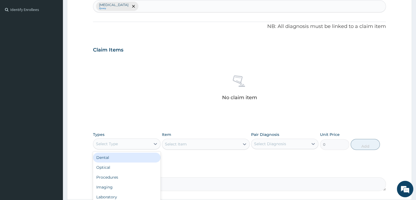
click at [134, 148] on div "Select Type" at bounding box center [126, 143] width 67 height 11
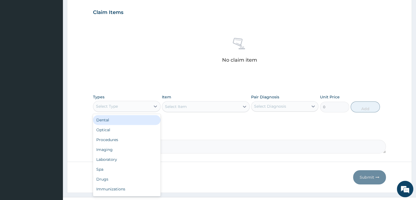
scroll to position [194, 0]
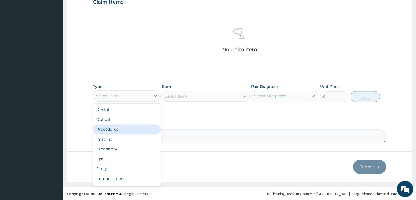
click at [119, 129] on div "Procedures" at bounding box center [126, 129] width 67 height 10
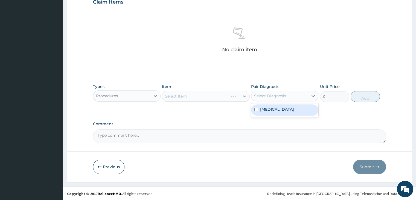
click at [270, 94] on div "Select Diagnosis" at bounding box center [270, 95] width 32 height 5
click at [296, 107] on div "[MEDICAL_DATA]" at bounding box center [284, 109] width 67 height 11
checkbox input "true"
click at [189, 94] on div "Select Item" at bounding box center [200, 96] width 77 height 9
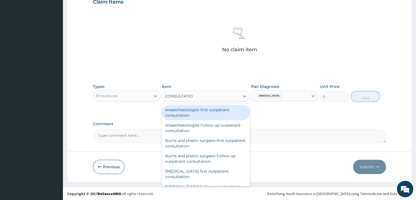
type input "CONSULTATION"
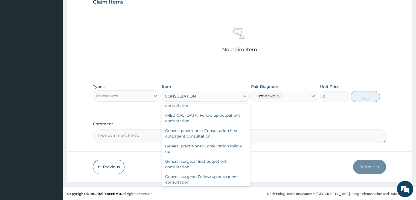
scroll to position [260, 0]
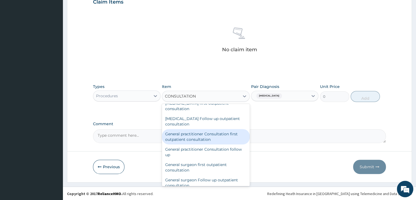
click at [230, 134] on div "General practitioner Consultation first outpatient consultation" at bounding box center [206, 136] width 88 height 15
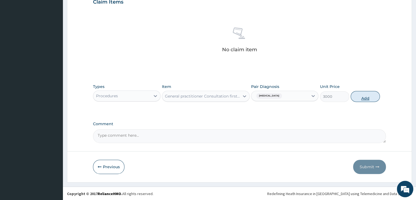
click at [356, 100] on button "Add" at bounding box center [365, 96] width 29 height 11
type input "0"
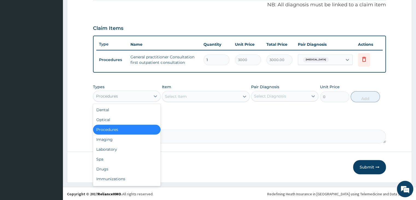
click at [137, 98] on div "Procedures" at bounding box center [121, 96] width 57 height 9
click at [126, 168] on div "Drugs" at bounding box center [126, 169] width 67 height 10
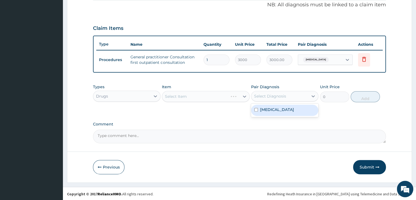
click at [257, 94] on div "Select Diagnosis" at bounding box center [270, 95] width 32 height 5
click at [263, 109] on label "[MEDICAL_DATA]" at bounding box center [277, 109] width 34 height 5
checkbox input "true"
click at [194, 97] on div "Select Item" at bounding box center [200, 96] width 77 height 9
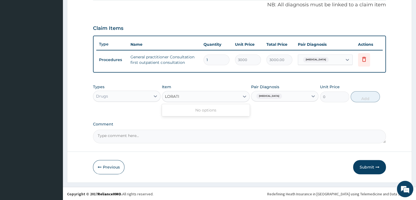
type input "LORAT"
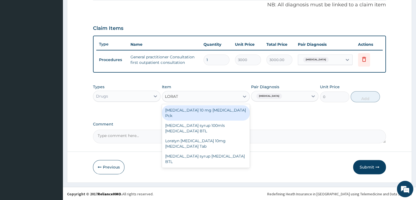
click at [198, 109] on div "[MEDICAL_DATA] 10 mg [MEDICAL_DATA] Pck" at bounding box center [206, 112] width 88 height 15
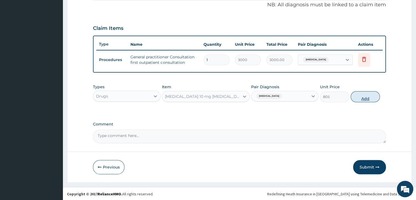
click at [359, 92] on button "Add" at bounding box center [365, 96] width 29 height 11
type input "0"
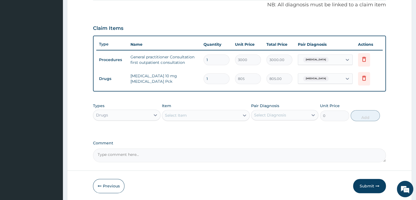
click at [197, 115] on div "Select Item" at bounding box center [200, 115] width 77 height 9
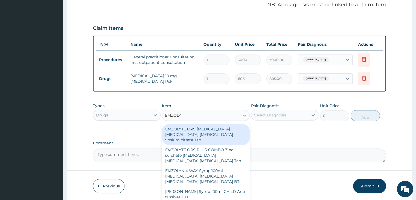
type input "EMZOLYN"
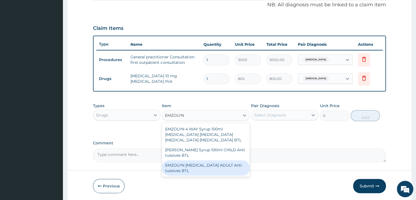
click at [199, 162] on div "EMZOLYN [MEDICAL_DATA] ADULT Anti tussives BTL" at bounding box center [206, 167] width 88 height 15
type input "368"
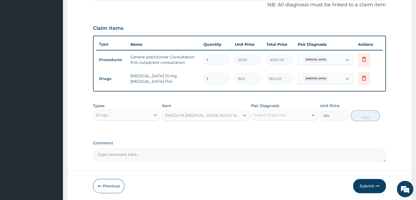
click at [199, 162] on form "Step 2 of 2 PA Code / Prescription Code Enter Code(Secondary Care Only) Encount…" at bounding box center [239, 31] width 345 height 340
click at [277, 114] on div "Select Diagnosis" at bounding box center [270, 114] width 32 height 5
click at [276, 124] on div "[MEDICAL_DATA]" at bounding box center [284, 128] width 67 height 11
checkbox input "true"
click at [355, 112] on button "Add" at bounding box center [365, 115] width 29 height 11
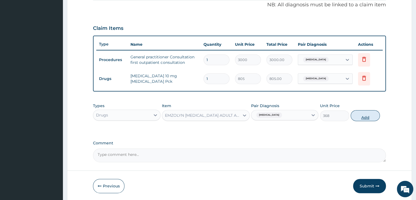
type input "0"
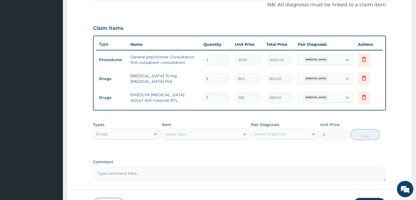
click at [183, 130] on div "Select Item" at bounding box center [200, 134] width 77 height 9
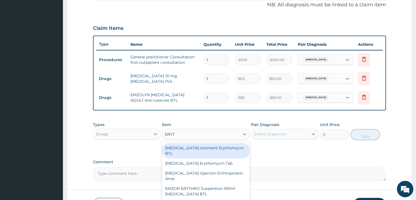
type input "ERYTH"
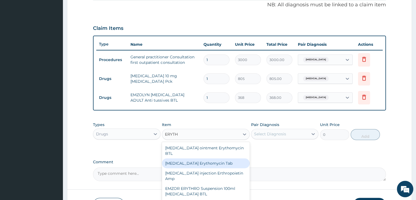
click at [204, 161] on div "[MEDICAL_DATA] Erythomycin Tab" at bounding box center [206, 163] width 88 height 10
type input "920"
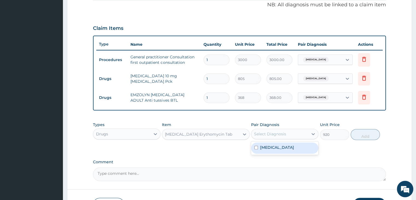
click at [260, 132] on div "Select Diagnosis" at bounding box center [270, 133] width 32 height 5
click at [264, 146] on label "[MEDICAL_DATA]" at bounding box center [277, 146] width 34 height 5
checkbox input "true"
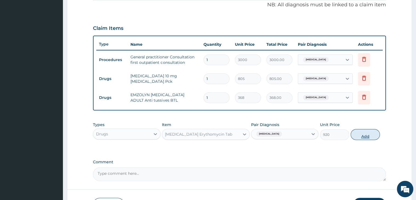
click at [355, 132] on button "Add" at bounding box center [365, 134] width 29 height 11
type input "0"
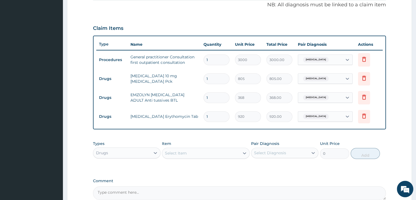
type input "14"
type input "12880.00"
type input "14"
click at [200, 154] on div "Select Item" at bounding box center [200, 153] width 77 height 9
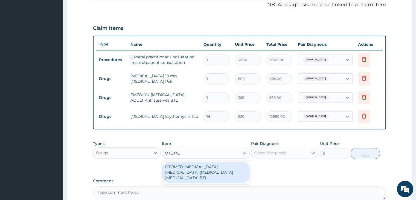
type input "OTOMED"
click at [203, 166] on div "OTOMED [MEDICAL_DATA] [MEDICAL_DATA] [MEDICAL_DATA] [MEDICAL_DATA] BTL" at bounding box center [206, 172] width 88 height 21
type input "494.5"
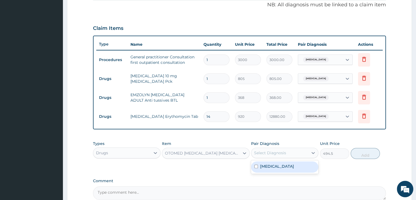
click at [286, 153] on div "Select Diagnosis" at bounding box center [279, 152] width 57 height 9
click at [281, 164] on label "[MEDICAL_DATA]" at bounding box center [277, 165] width 34 height 5
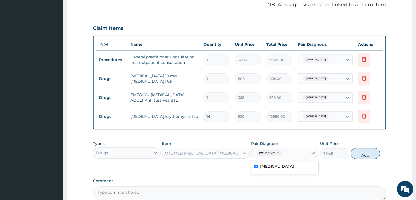
click at [281, 164] on label "[MEDICAL_DATA]" at bounding box center [277, 165] width 34 height 5
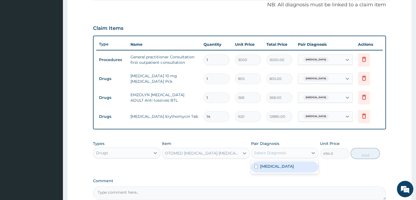
click at [281, 164] on label "[MEDICAL_DATA]" at bounding box center [277, 165] width 34 height 5
checkbox input "true"
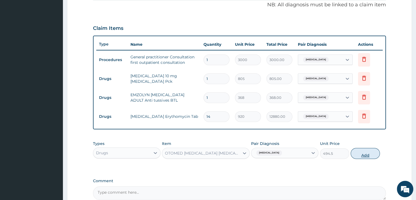
click at [362, 156] on button "Add" at bounding box center [365, 153] width 29 height 11
type input "0"
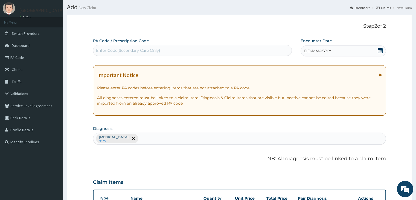
scroll to position [0, 0]
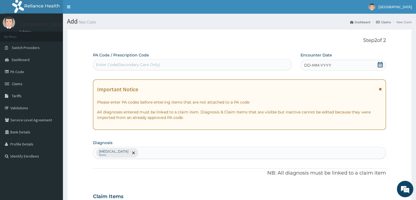
click at [321, 66] on span "DD-MM-YYYY" at bounding box center [317, 64] width 27 height 5
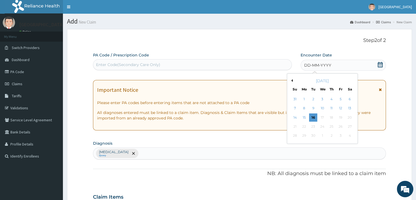
click at [291, 81] on button "Previous Month" at bounding box center [291, 80] width 3 height 3
click at [304, 126] on div "18" at bounding box center [304, 126] width 8 height 8
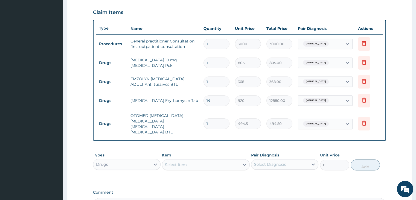
scroll to position [231, 0]
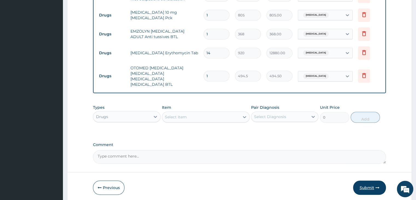
click at [368, 180] on button "Submit" at bounding box center [369, 187] width 33 height 14
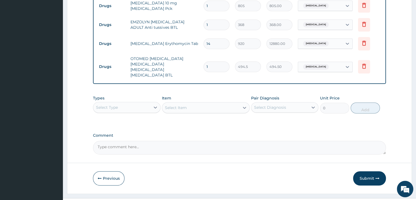
scroll to position [243, 0]
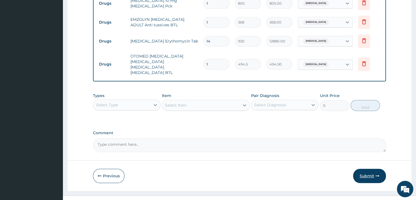
click at [369, 169] on button "Submit" at bounding box center [369, 176] width 33 height 14
click at [373, 169] on button "Submit" at bounding box center [369, 176] width 33 height 14
click at [279, 130] on label "Comment" at bounding box center [239, 132] width 293 height 5
click at [279, 138] on textarea "Comment" at bounding box center [239, 145] width 293 height 14
click at [367, 169] on button "Submit" at bounding box center [369, 176] width 33 height 14
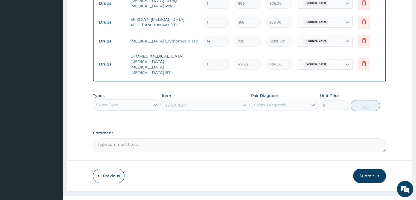
click at [239, 111] on div "Types Select Type Item Select Item Pair Diagnosis Select Diagnosis Unit Price 0…" at bounding box center [239, 106] width 293 height 32
click at [369, 169] on button "Submit" at bounding box center [369, 176] width 33 height 14
click at [380, 169] on button "Submit" at bounding box center [369, 176] width 33 height 14
click at [367, 169] on button "Submit" at bounding box center [369, 176] width 33 height 14
click at [301, 130] on div "Comment" at bounding box center [239, 140] width 293 height 21
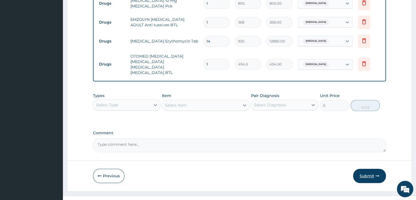
click at [371, 169] on button "Submit" at bounding box center [369, 176] width 33 height 14
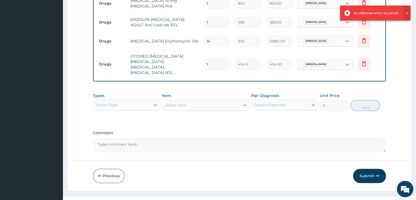
click at [371, 169] on button "Submit" at bounding box center [369, 176] width 33 height 14
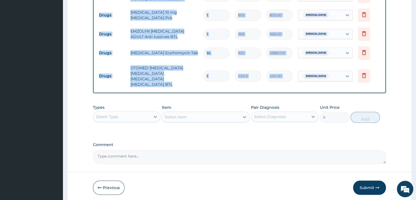
click at [413, 3] on section "Step 2 of 2 PA Code / Prescription Code Enter Code(Secondary Care Only) Encount…" at bounding box center [239, -1] width 353 height 413
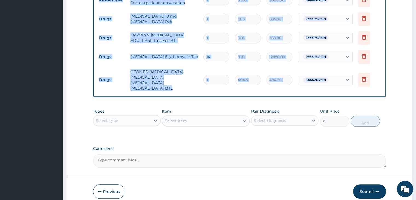
click at [413, 3] on section "Step 2 of 2 PA Code / Prescription Code Enter Code(Secondary Care Only) Encount…" at bounding box center [239, 3] width 353 height 413
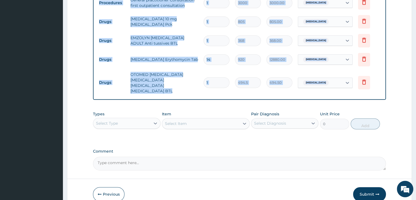
click at [413, 3] on section "Step 2 of 2 PA Code / Prescription Code Enter Code(Secondary Care Only) Encount…" at bounding box center [239, 6] width 353 height 413
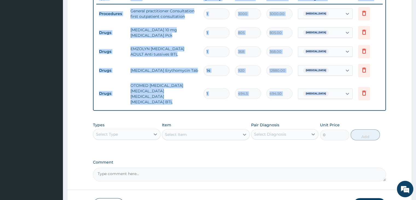
click at [413, 3] on section "Step 2 of 2 PA Code / Prescription Code Enter Code(Secondary Care Only) Encount…" at bounding box center [239, 17] width 353 height 413
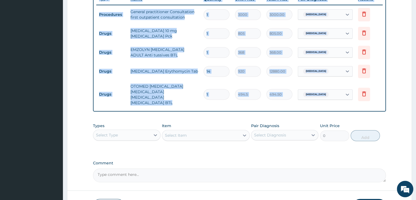
click at [413, 3] on section "Step 2 of 2 PA Code / Prescription Code Enter Code(Secondary Care Only) Encount…" at bounding box center [239, 18] width 353 height 413
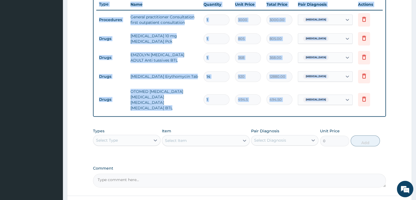
click at [413, 3] on section "Step 2 of 2 PA Code / Prescription Code Enter Code(Secondary Care Only) Encount…" at bounding box center [239, 23] width 353 height 413
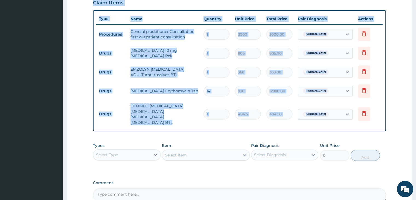
click at [413, 3] on section "Step 2 of 2 PA Code / Prescription Code Enter Code(Secondary Care Only) Encount…" at bounding box center [239, 37] width 353 height 413
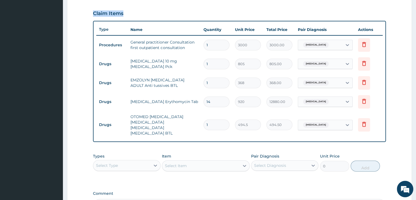
click at [413, 3] on section "Step 2 of 2 PA Code / Prescription Code Enter Code(Secondary Care Only) Encount…" at bounding box center [239, 48] width 353 height 413
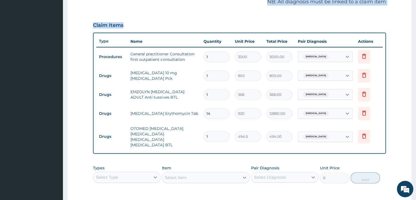
click at [413, 3] on section "Step 2 of 2 PA Code / Prescription Code Enter Code(Secondary Care Only) Encount…" at bounding box center [239, 60] width 353 height 413
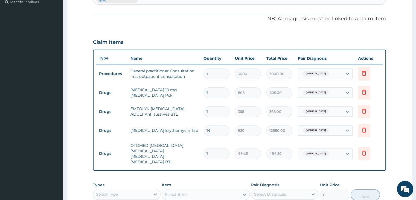
click at [413, 3] on section "Step 2 of 2 PA Code / Prescription Code Enter Code(Secondary Care Only) Encount…" at bounding box center [239, 77] width 353 height 413
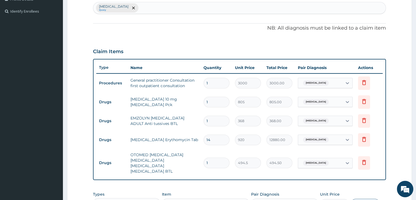
click at [413, 3] on section "Step 2 of 2 PA Code / Prescription Code Enter Code(Secondary Care Only) Encount…" at bounding box center [239, 86] width 353 height 413
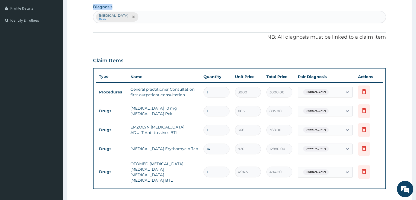
click at [413, 3] on section "Step 2 of 2 PA Code / Prescription Code Enter Code(Secondary Care Only) Encount…" at bounding box center [239, 95] width 353 height 413
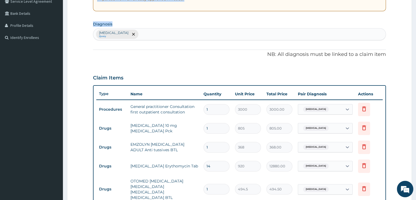
click at [413, 3] on section "Step 2 of 2 PA Code / Prescription Code Enter Code(Secondary Care Only) Encount…" at bounding box center [239, 112] width 353 height 413
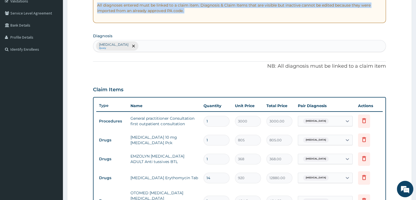
click at [413, 3] on section "Step 2 of 2 PA Code / Prescription Code Enter Code(Secondary Care Only) Encount…" at bounding box center [239, 124] width 353 height 413
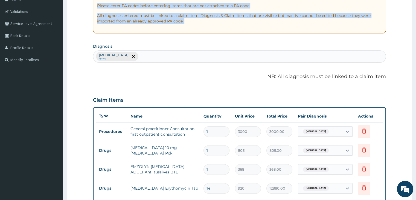
click at [413, 3] on section "Step 2 of 2 PA Code / Prescription Code Enter Code(Secondary Care Only) Encount…" at bounding box center [239, 135] width 353 height 413
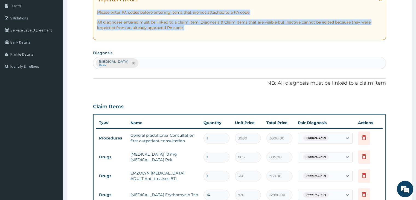
click at [413, 3] on section "Step 2 of 2 PA Code / Prescription Code Enter Code(Secondary Care Only) Encount…" at bounding box center [239, 141] width 353 height 413
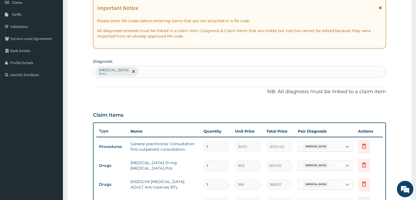
click at [413, 3] on section "Step 2 of 2 PA Code / Prescription Code Enter Code(Secondary Care Only) Encount…" at bounding box center [239, 150] width 353 height 413
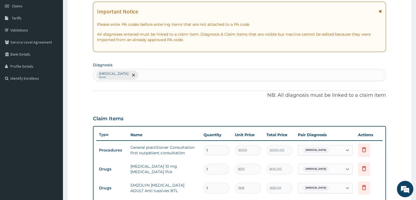
click at [413, 3] on section "Step 2 of 2 PA Code / Prescription Code Enter Code(Secondary Care Only) Encount…" at bounding box center [239, 153] width 353 height 413
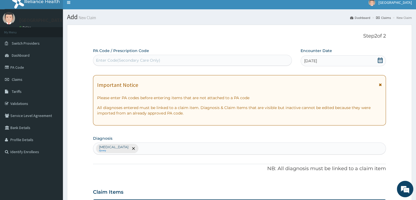
scroll to position [0, 0]
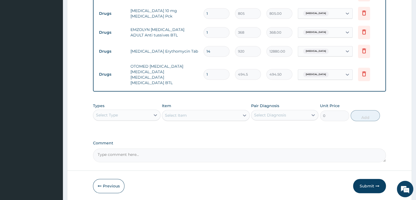
scroll to position [243, 0]
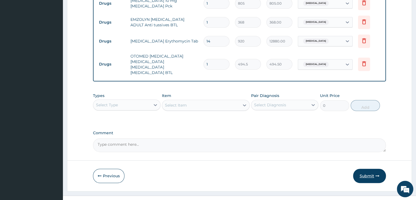
click at [379, 174] on icon "button" at bounding box center [378, 176] width 4 height 4
click at [264, 130] on label "Comment" at bounding box center [239, 132] width 293 height 5
click at [264, 138] on textarea "Comment" at bounding box center [239, 145] width 293 height 14
click at [363, 169] on button "Submit" at bounding box center [369, 176] width 33 height 14
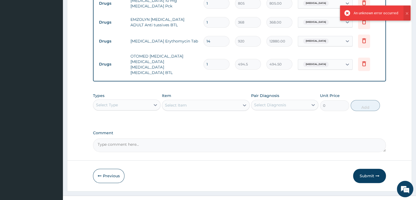
click at [363, 169] on button "Submit" at bounding box center [369, 176] width 33 height 14
